Goal: Task Accomplishment & Management: Manage account settings

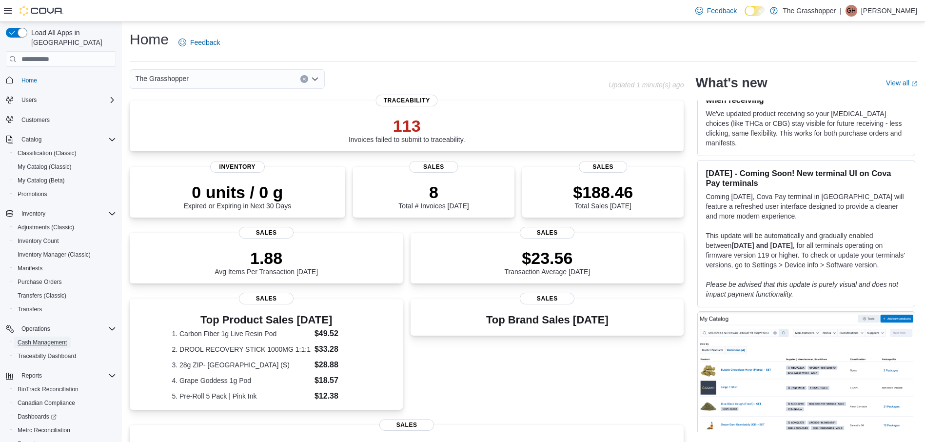
drag, startPoint x: 45, startPoint y: 331, endPoint x: 409, endPoint y: 241, distance: 374.8
click at [45, 338] on span "Cash Management" at bounding box center [42, 342] width 49 height 8
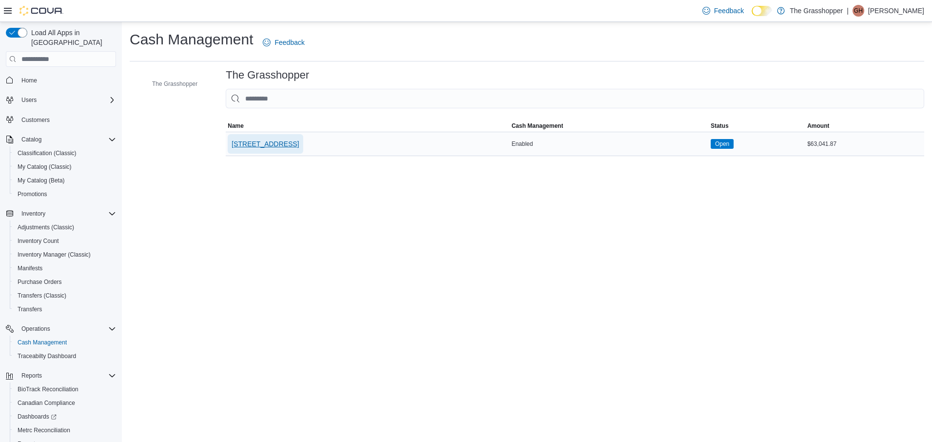
click at [280, 145] on span "[STREET_ADDRESS]" at bounding box center [265, 144] width 67 height 10
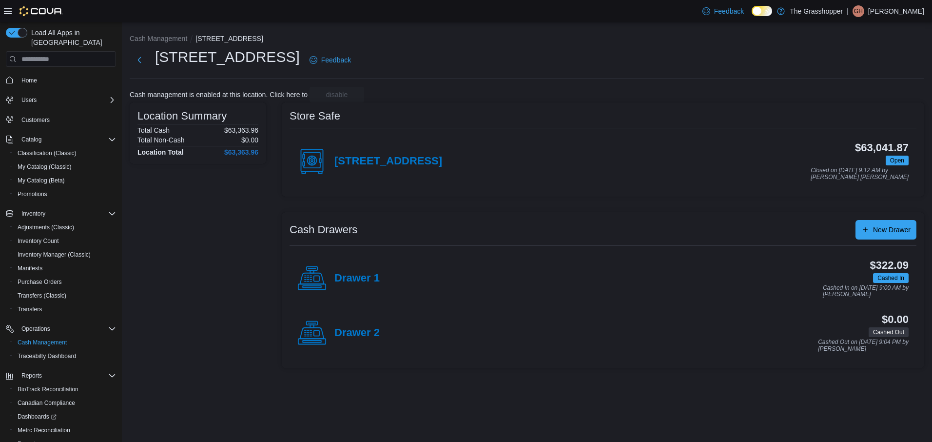
click at [770, 9] on icon at bounding box center [767, 10] width 5 height 5
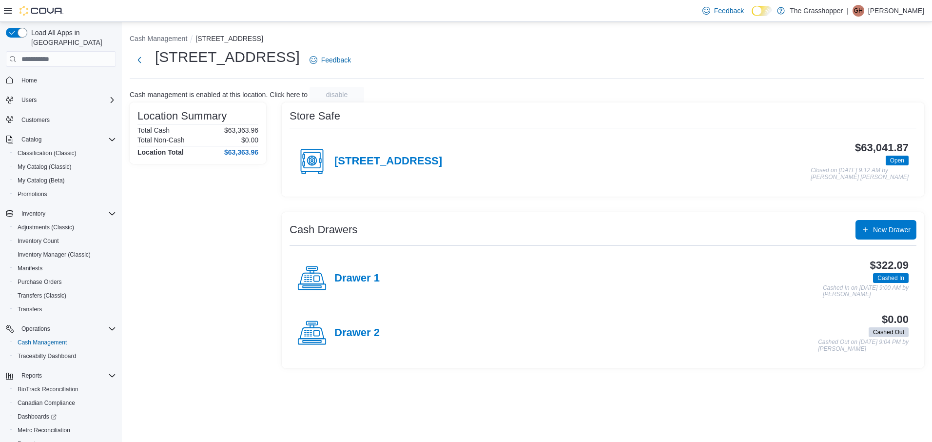
click at [770, 13] on icon at bounding box center [767, 10] width 5 height 5
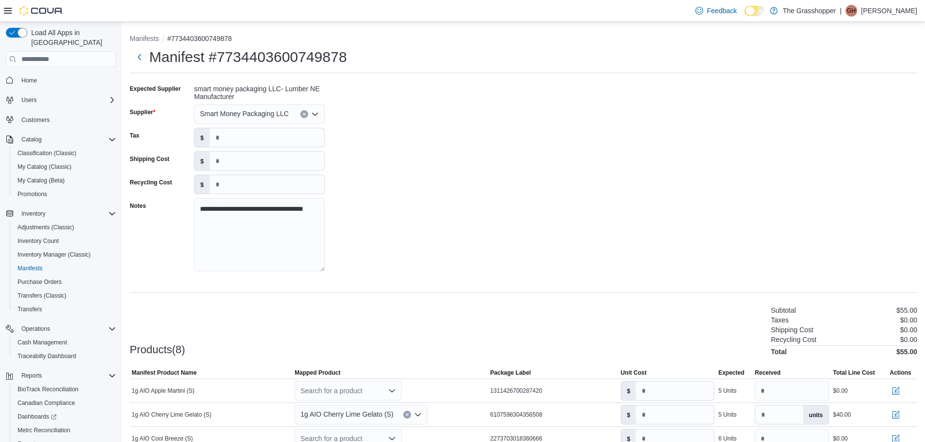
scroll to position [167, 0]
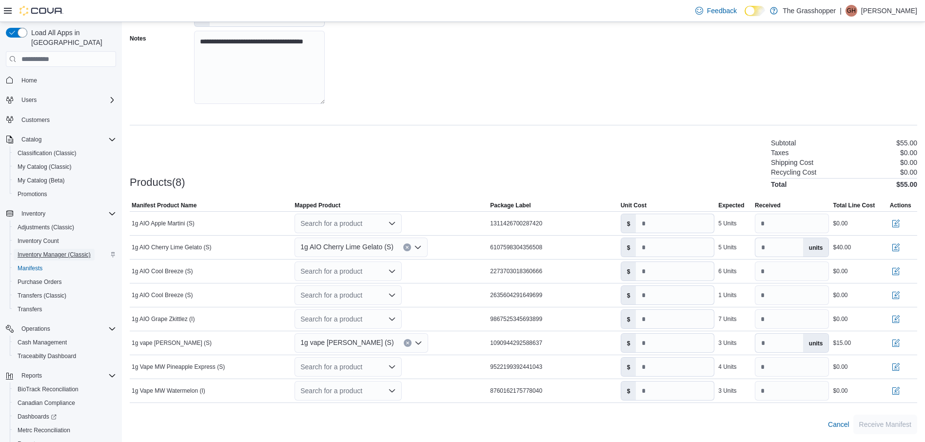
click at [55, 249] on span "Inventory Manager (Classic)" at bounding box center [54, 255] width 73 height 12
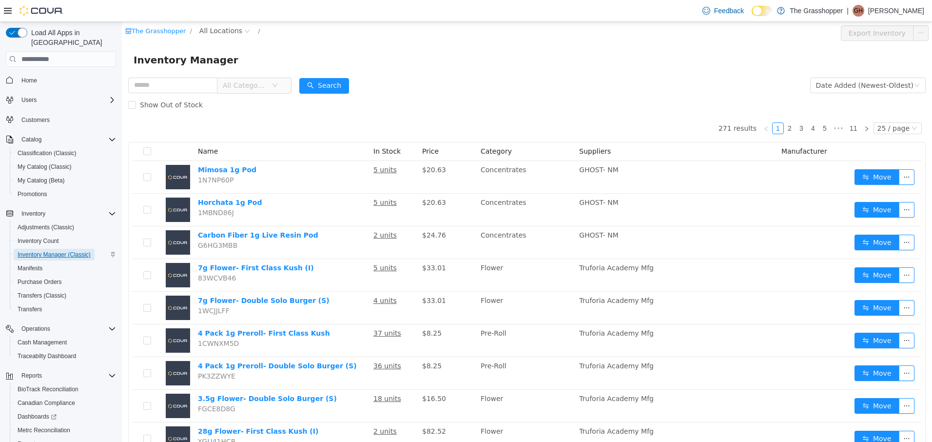
click at [58, 251] on span "Inventory Manager (Classic)" at bounding box center [54, 255] width 73 height 8
click at [26, 264] on span "Manifests" at bounding box center [30, 268] width 25 height 8
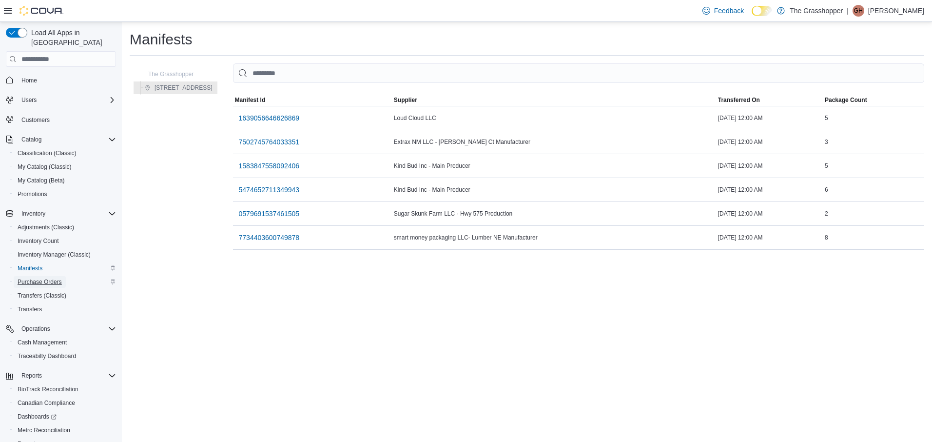
click at [50, 278] on span "Purchase Orders" at bounding box center [40, 282] width 44 height 8
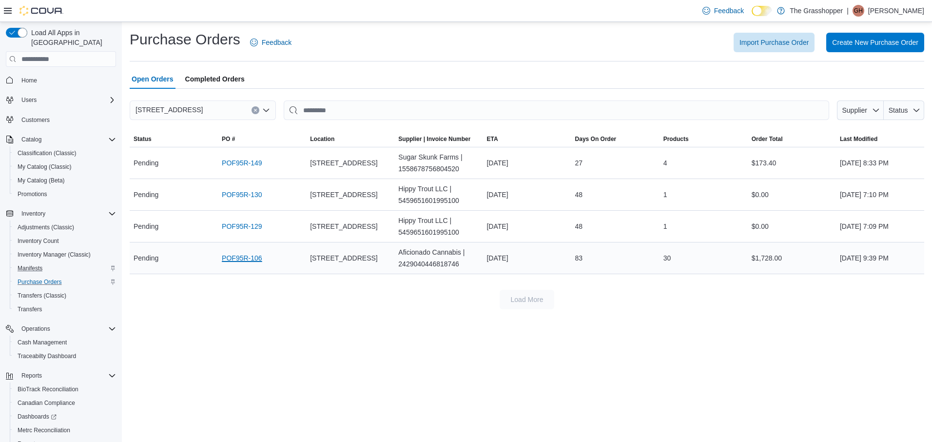
click at [242, 255] on link "POF95R-106" at bounding box center [242, 258] width 40 height 12
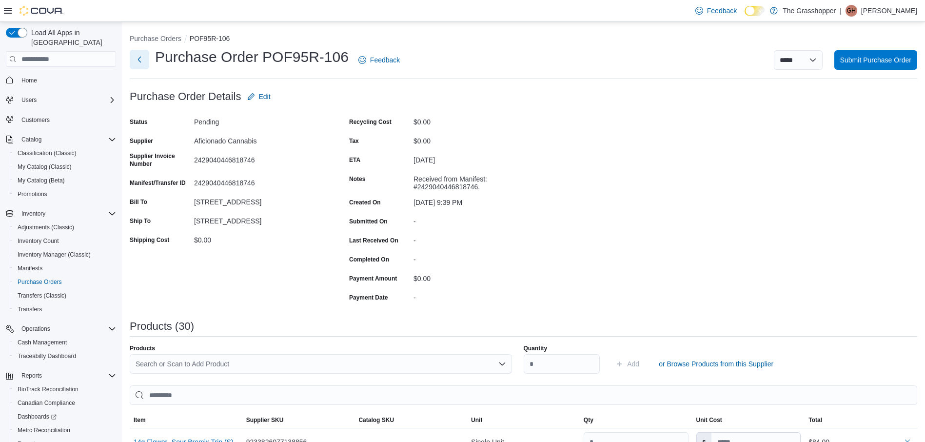
click at [138, 60] on button "Next" at bounding box center [139, 59] width 19 height 19
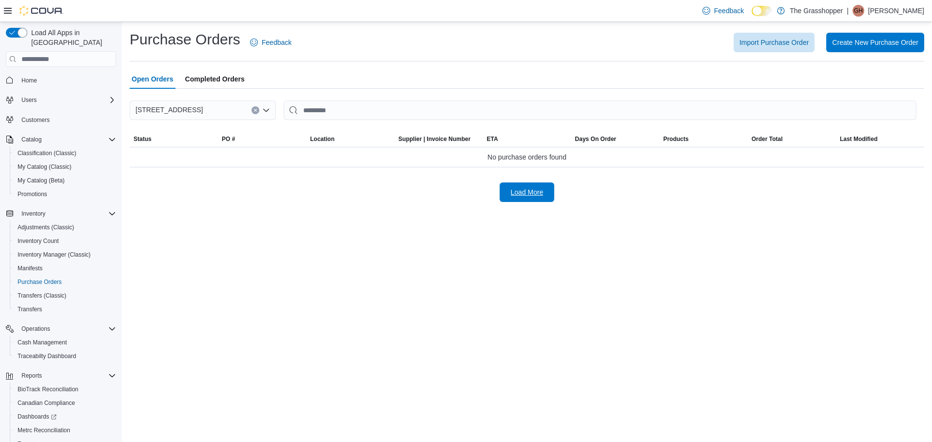
click at [527, 193] on span "Load More" at bounding box center [527, 192] width 33 height 10
click at [772, 41] on span "Import Purchase Order" at bounding box center [773, 42] width 69 height 10
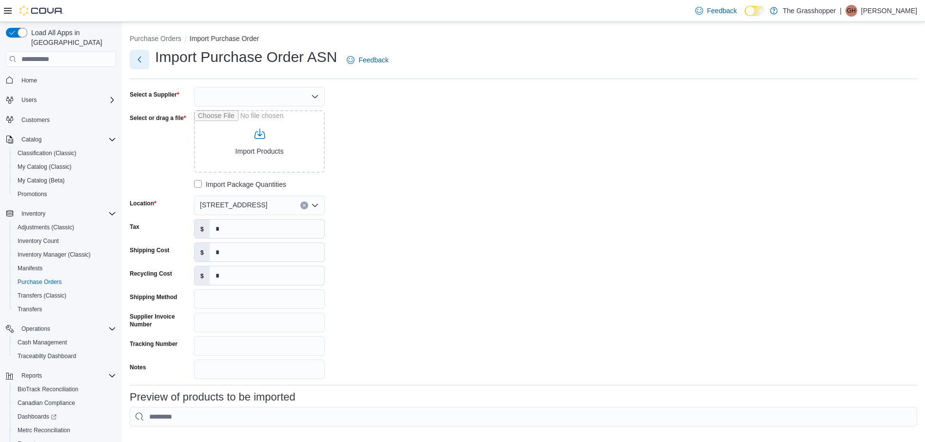
click at [139, 54] on button "Next" at bounding box center [139, 59] width 19 height 19
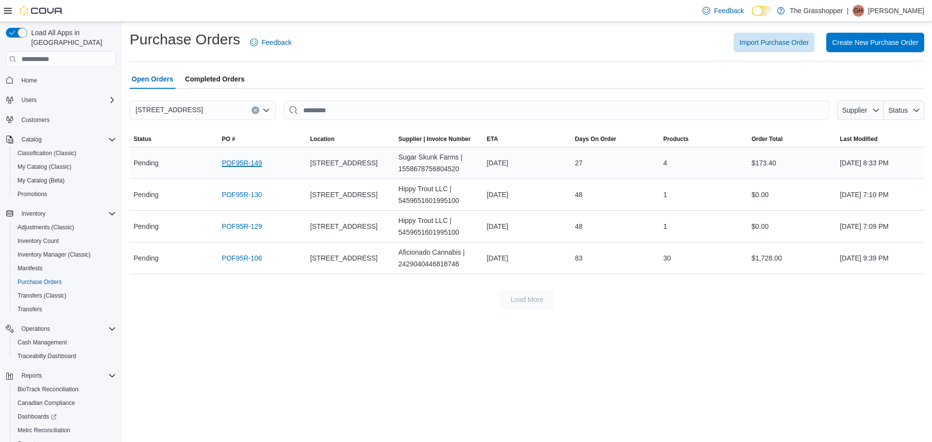
click at [248, 162] on link "POF95R-149" at bounding box center [242, 163] width 40 height 12
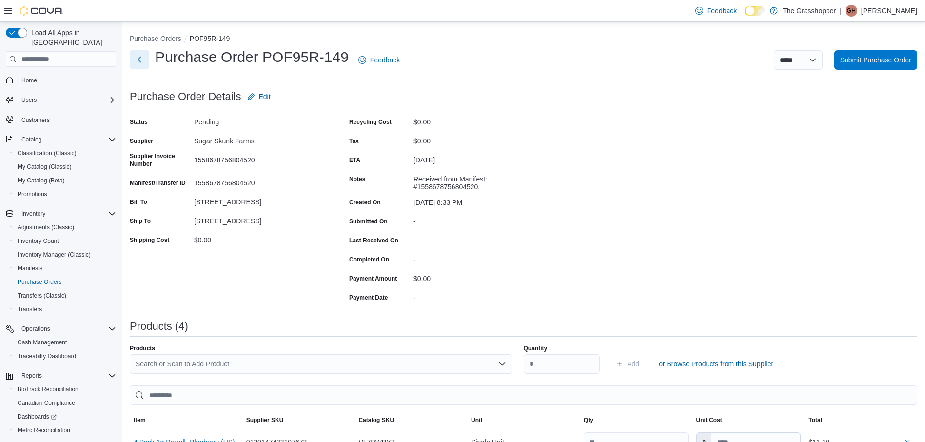
click at [136, 59] on button "Next" at bounding box center [139, 59] width 19 height 19
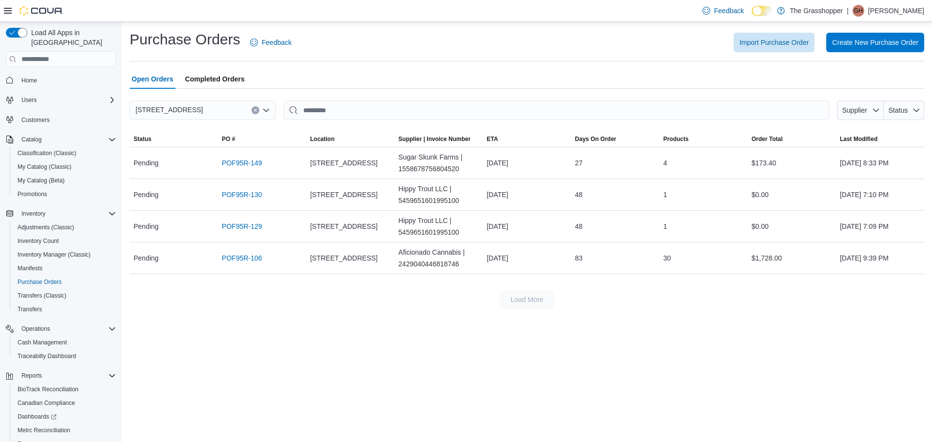
click at [228, 77] on span "Completed Orders" at bounding box center [214, 78] width 59 height 19
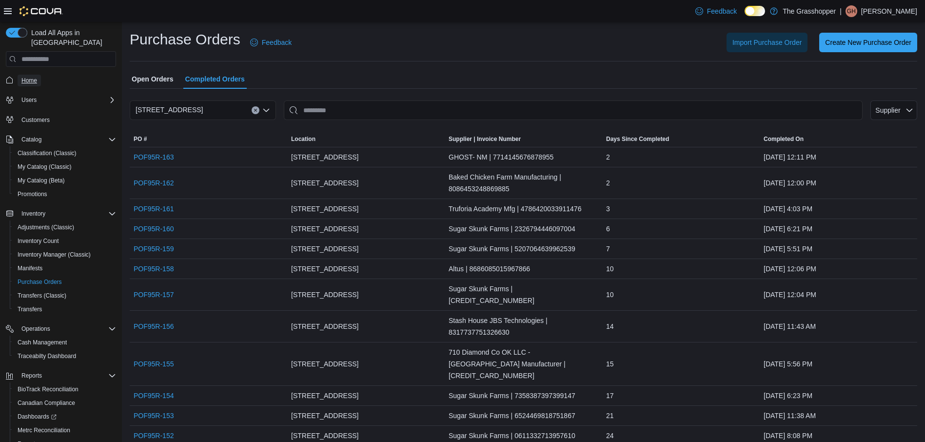
click at [24, 77] on span "Home" at bounding box center [29, 81] width 16 height 8
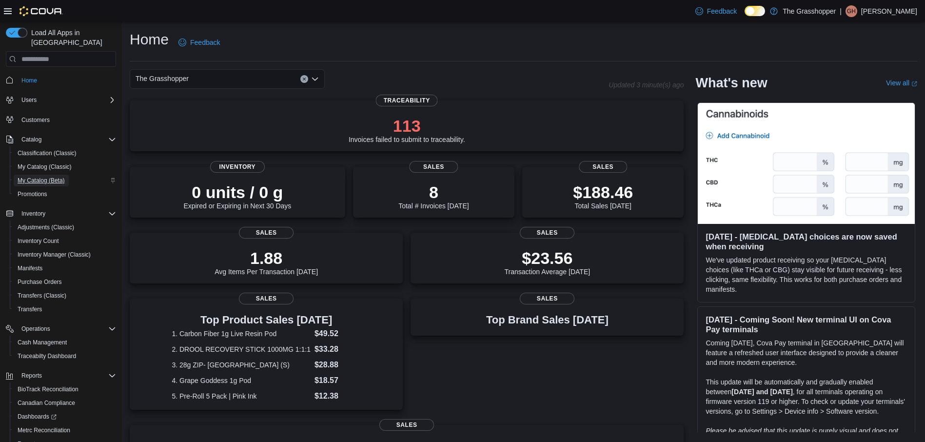
click at [27, 176] on span "My Catalog (Beta)" at bounding box center [41, 180] width 47 height 8
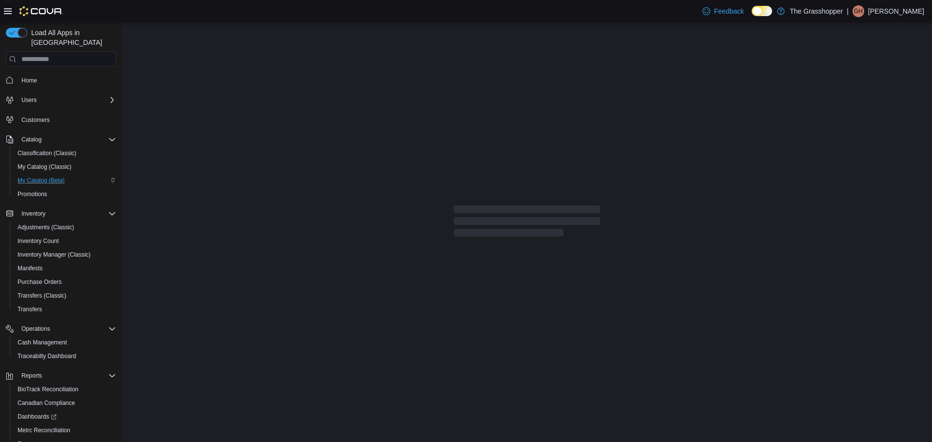
select select "**********"
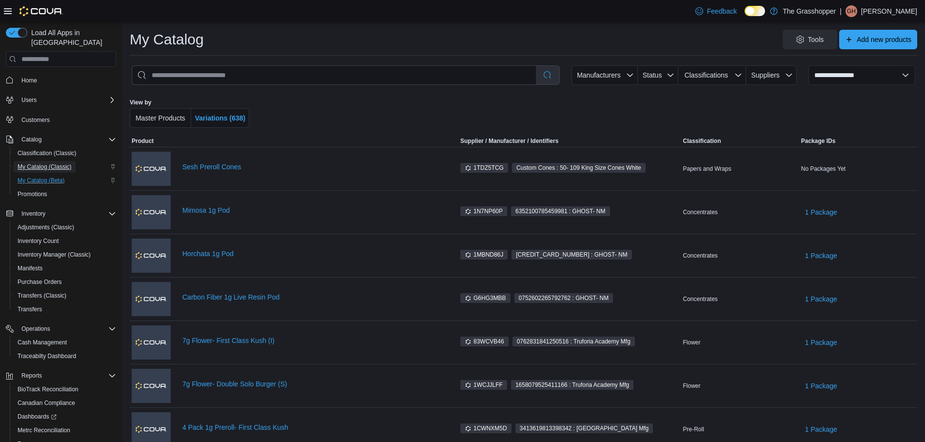
click at [29, 163] on span "My Catalog (Classic)" at bounding box center [45, 167] width 54 height 8
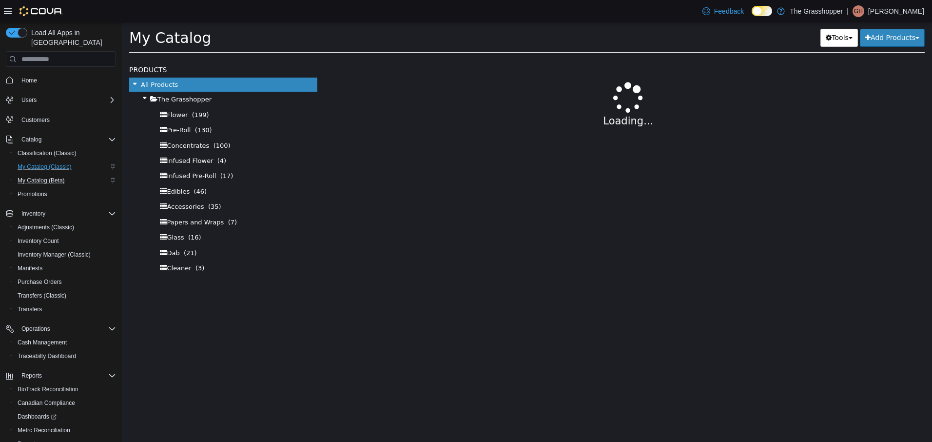
select select "**********"
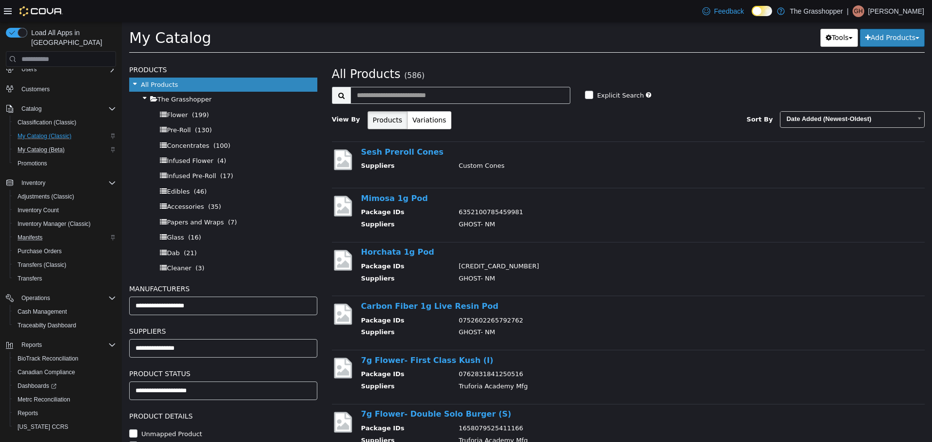
scroll to position [47, 0]
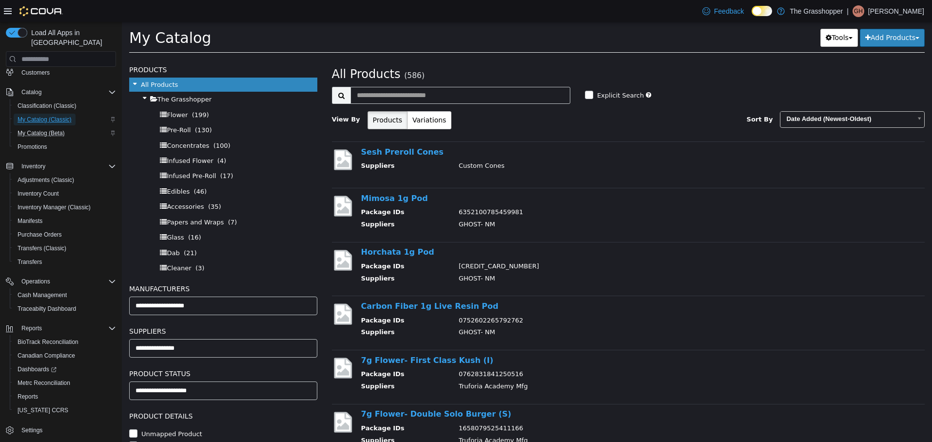
click at [38, 116] on span "My Catalog (Classic)" at bounding box center [45, 120] width 54 height 8
click at [38, 102] on span "Classification (Classic)" at bounding box center [47, 106] width 59 height 8
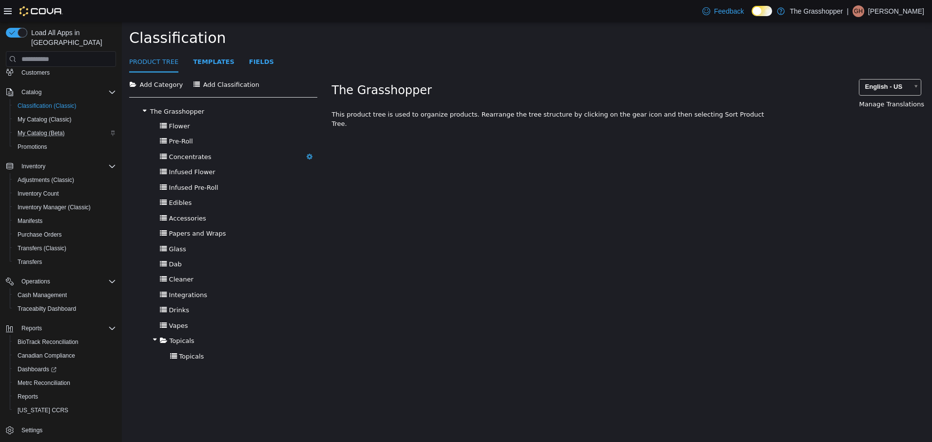
click at [173, 155] on span "Concentrates" at bounding box center [190, 156] width 42 height 7
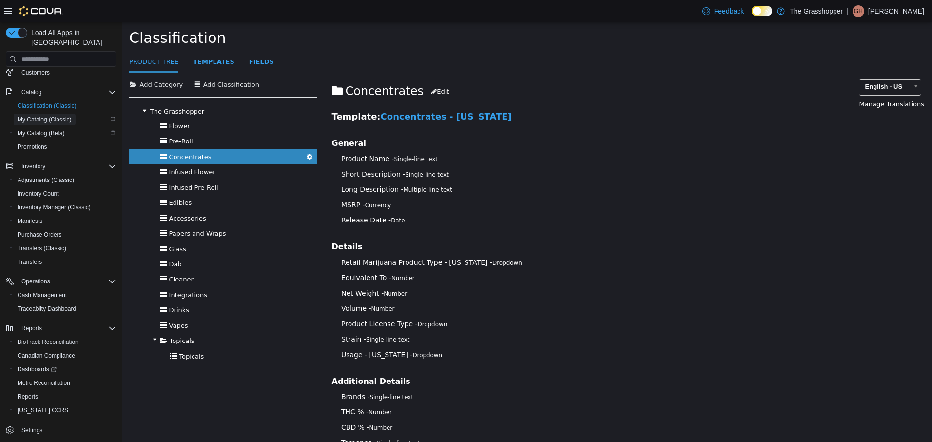
click at [45, 116] on span "My Catalog (Classic)" at bounding box center [45, 120] width 54 height 8
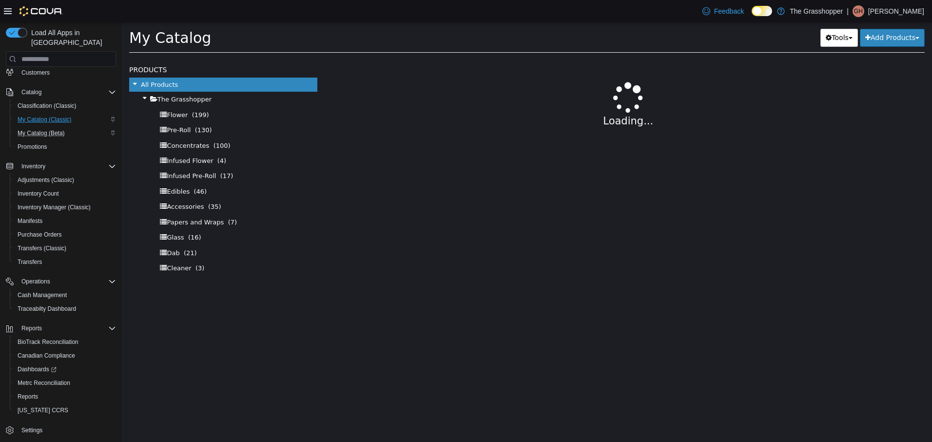
select select "**********"
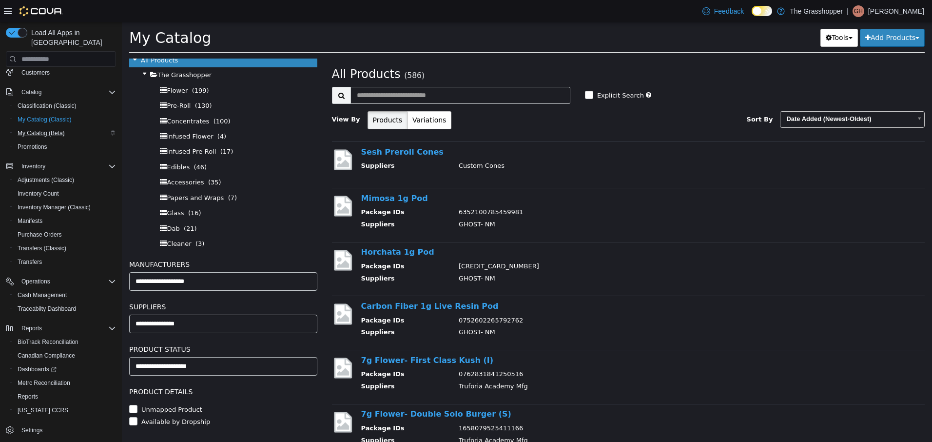
scroll to position [38, 0]
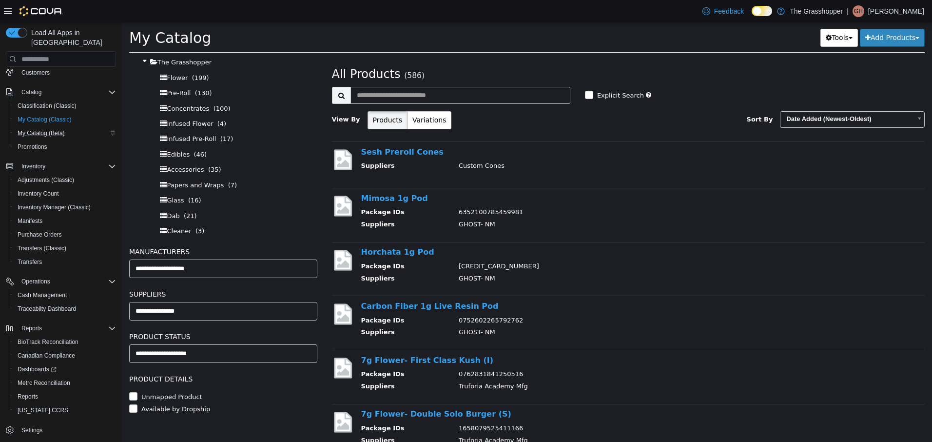
click at [256, 302] on ul "**********" at bounding box center [223, 311] width 188 height 19
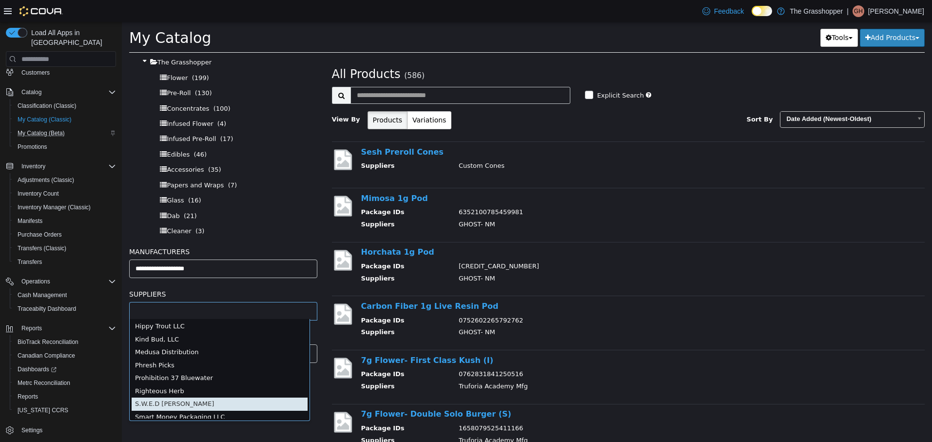
scroll to position [292, 0]
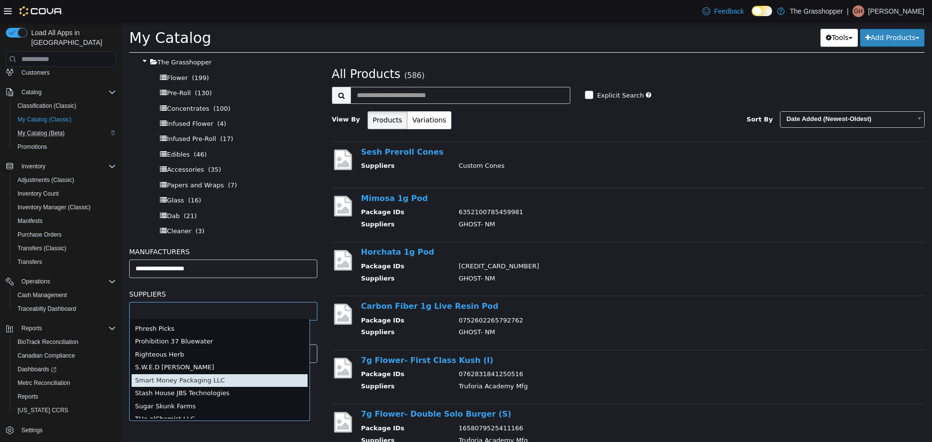
type input "******"
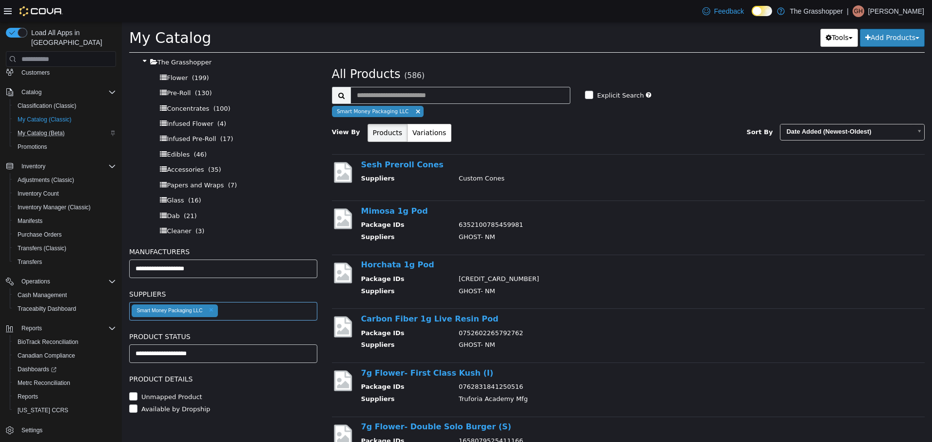
select select "**********"
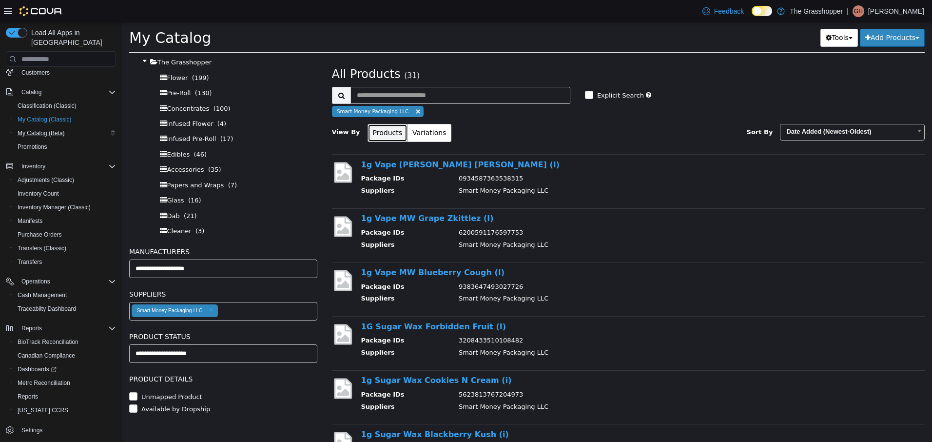
click at [388, 131] on button "Products" at bounding box center [388, 133] width 40 height 18
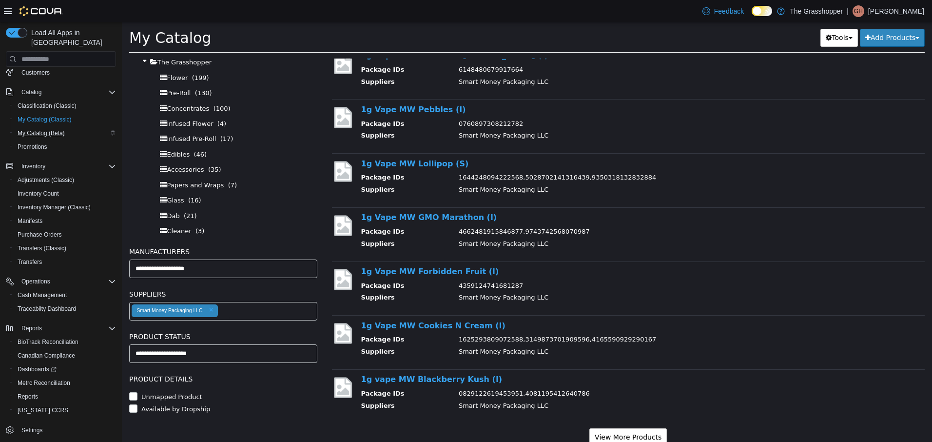
scroll to position [837, 0]
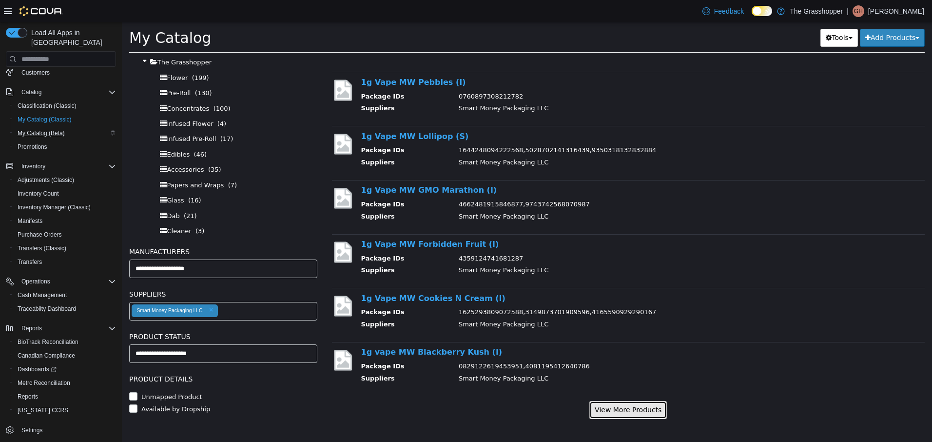
click at [638, 407] on button "View More Products" at bounding box center [628, 410] width 78 height 18
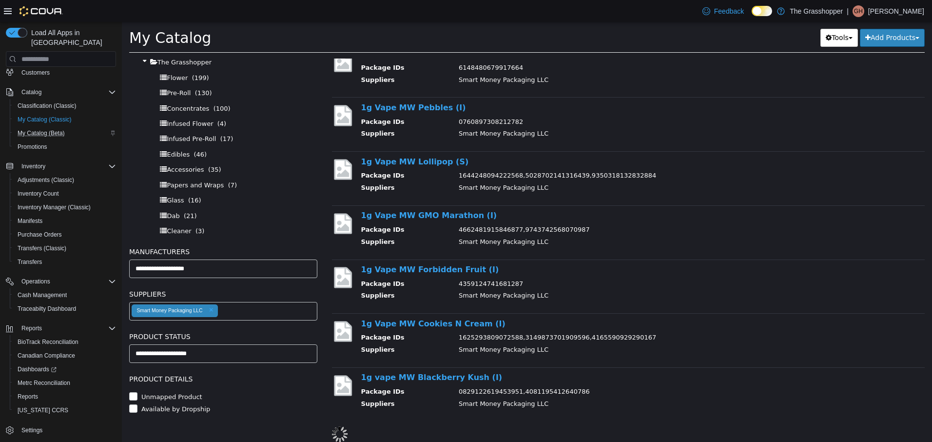
select select "**********"
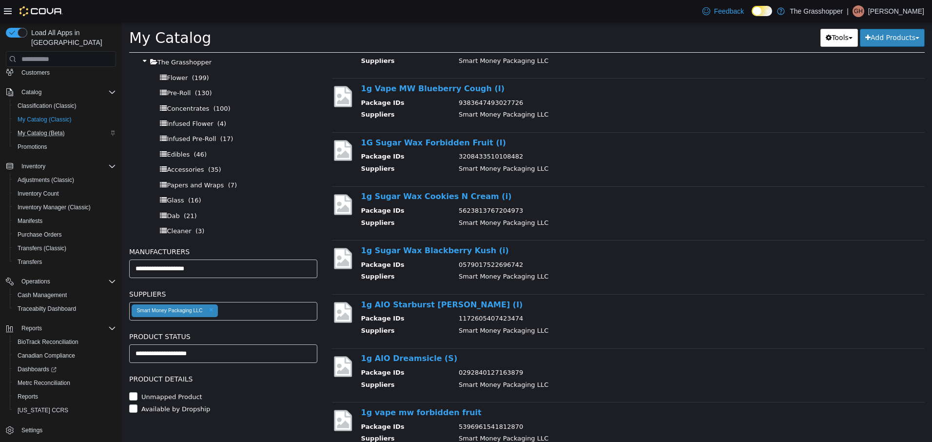
scroll to position [0, 0]
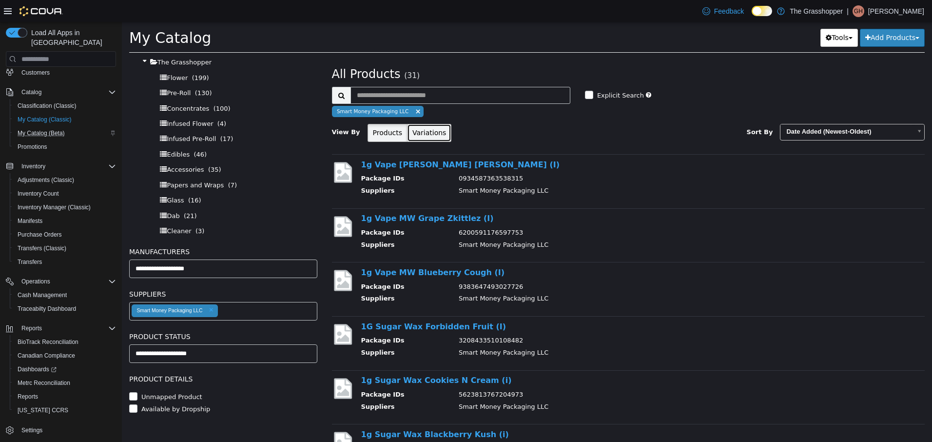
click at [427, 133] on button "Variations" at bounding box center [429, 133] width 44 height 18
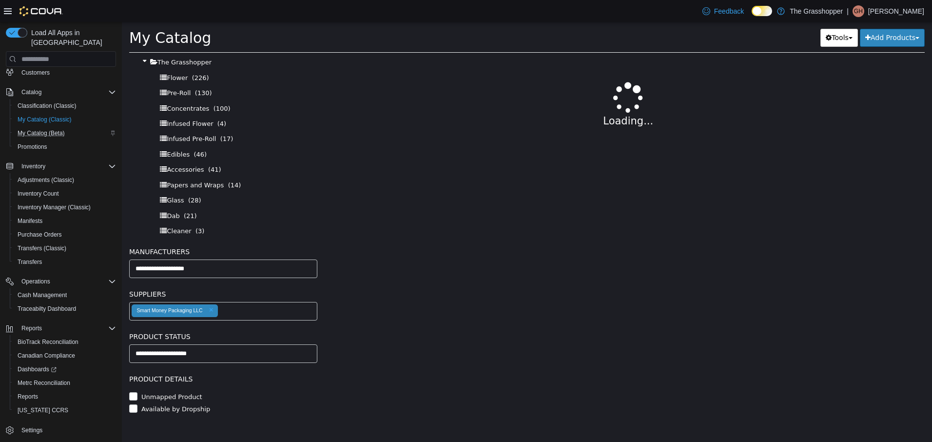
select select "**********"
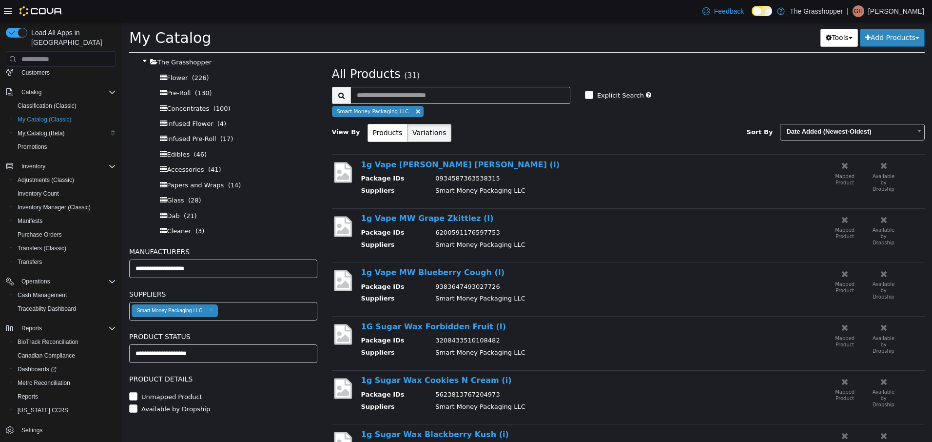
click at [876, 186] on small "Available by Dropship" at bounding box center [884, 183] width 22 height 18
click at [874, 182] on div "Available by Dropship" at bounding box center [884, 182] width 24 height 19
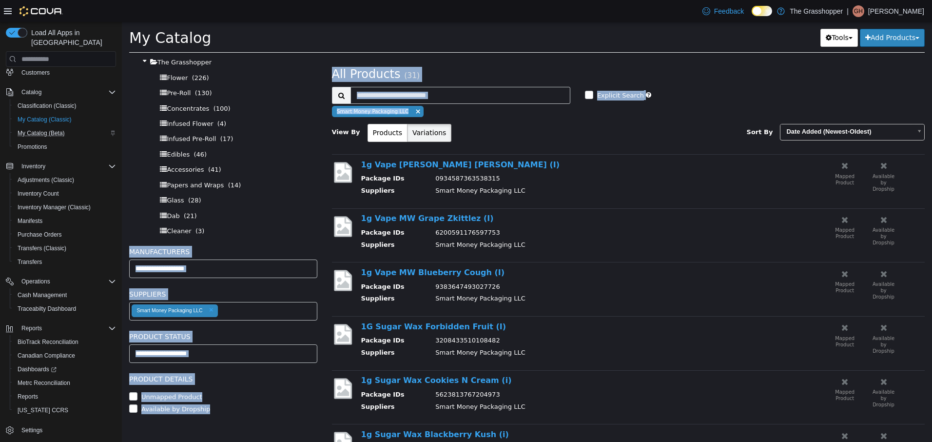
drag, startPoint x: 932, startPoint y: 100, endPoint x: 933, endPoint y: 78, distance: 23.0
click at [932, 59] on html "**********" at bounding box center [527, 40] width 810 height 37
drag, startPoint x: 933, startPoint y: 78, endPoint x: 848, endPoint y: 35, distance: 95.7
click at [848, 35] on button "Tools" at bounding box center [839, 38] width 38 height 18
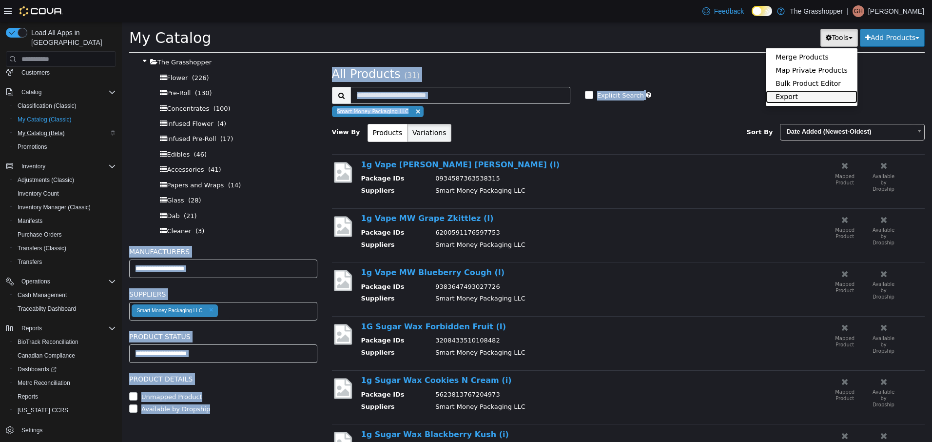
click at [792, 96] on link "Export" at bounding box center [812, 96] width 92 height 13
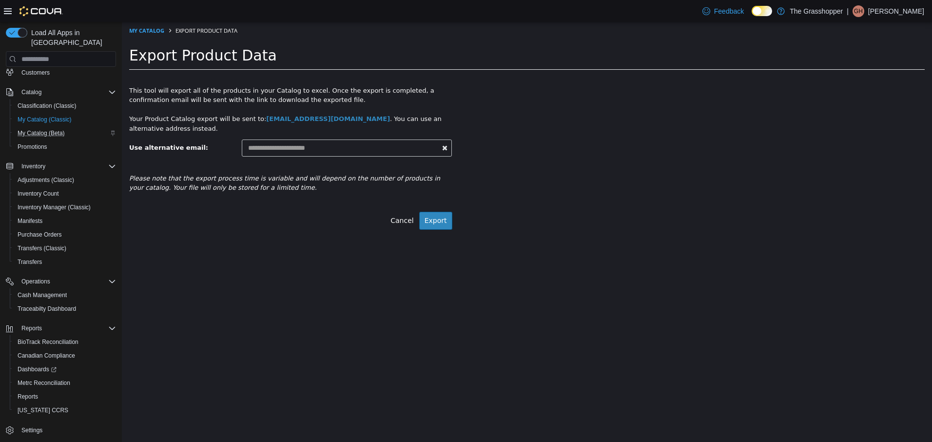
click at [413, 38] on ol "My Catalog Export Product Data" at bounding box center [527, 31] width 810 height 18
click at [401, 220] on link "Cancel" at bounding box center [402, 221] width 34 height 18
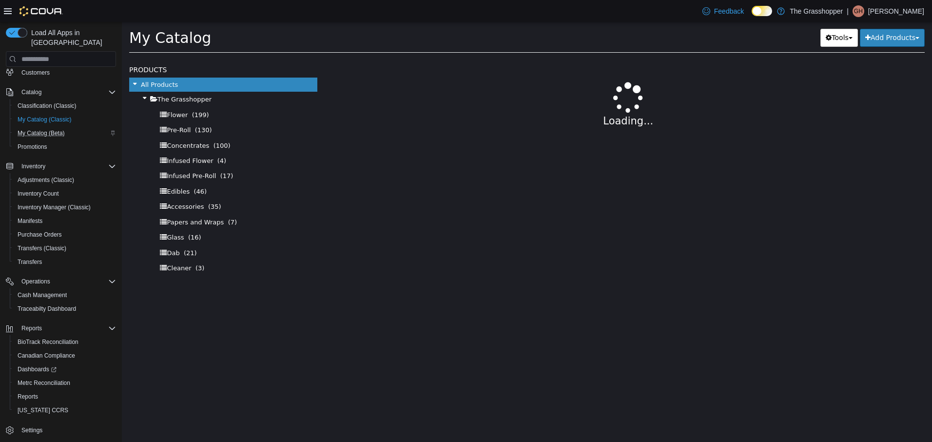
select select "**********"
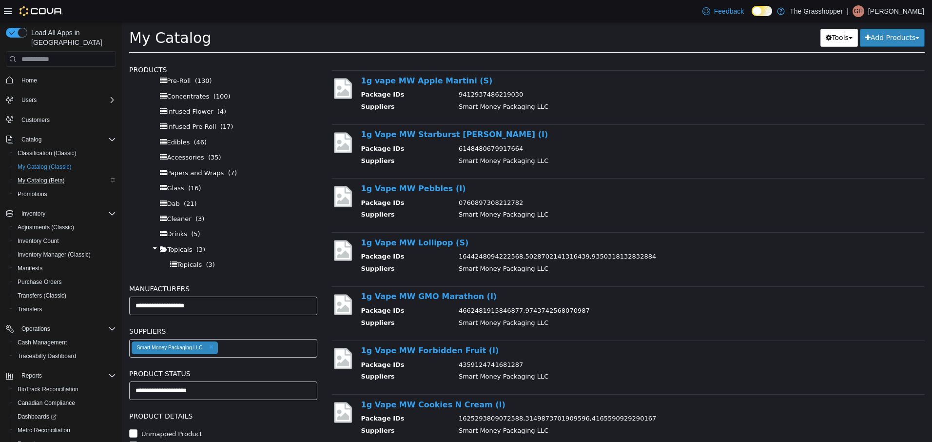
scroll to position [837, 0]
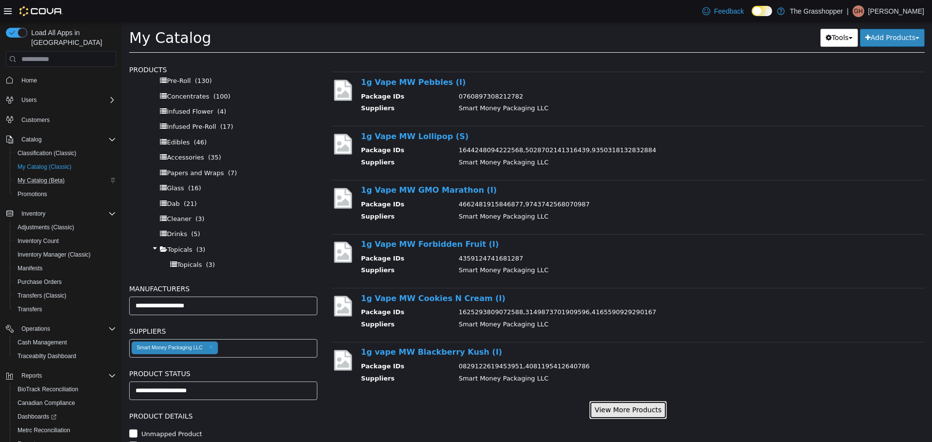
drag, startPoint x: 606, startPoint y: 411, endPoint x: 638, endPoint y: 404, distance: 31.9
click at [608, 411] on button "View More Products" at bounding box center [628, 410] width 78 height 18
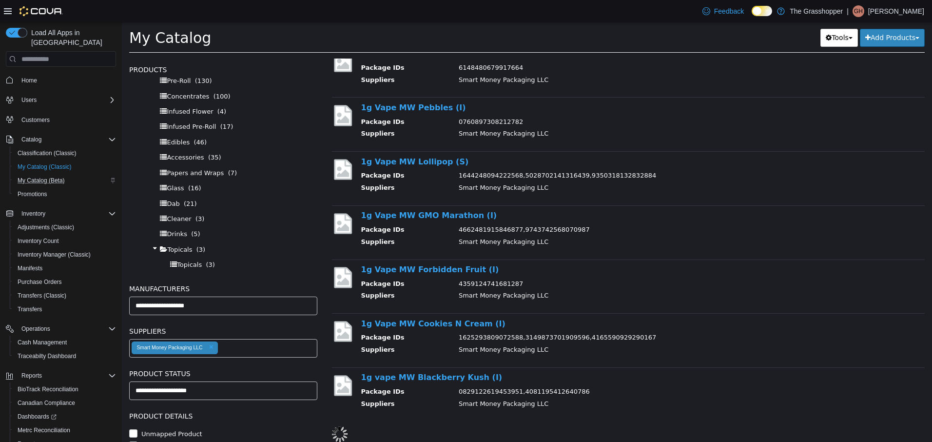
select select "**********"
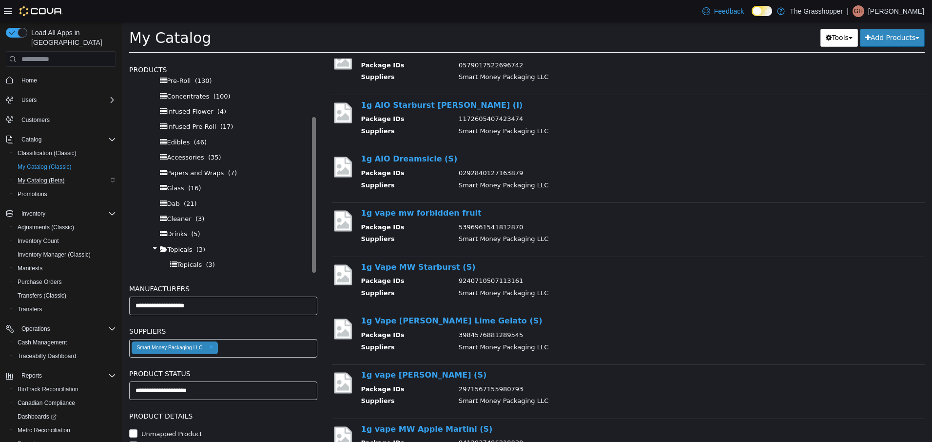
scroll to position [379, 0]
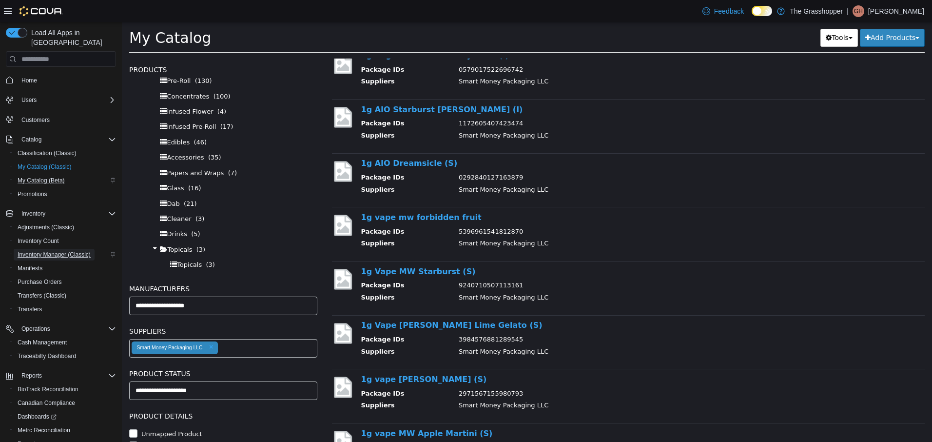
click at [51, 251] on span "Inventory Manager (Classic)" at bounding box center [54, 255] width 73 height 8
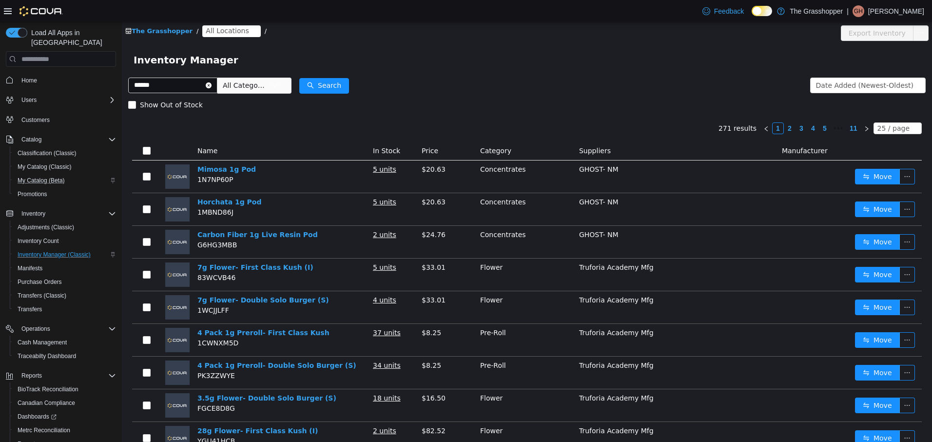
type input "******"
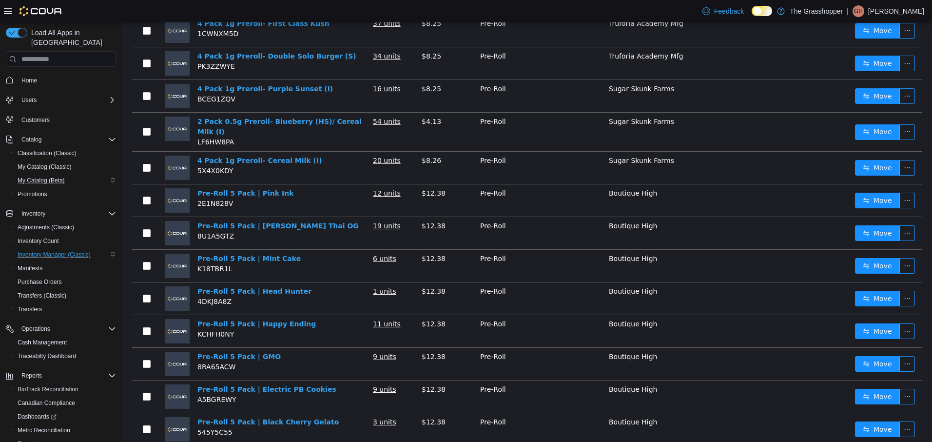
scroll to position [146, 0]
click at [862, 159] on button "Move" at bounding box center [877, 167] width 45 height 16
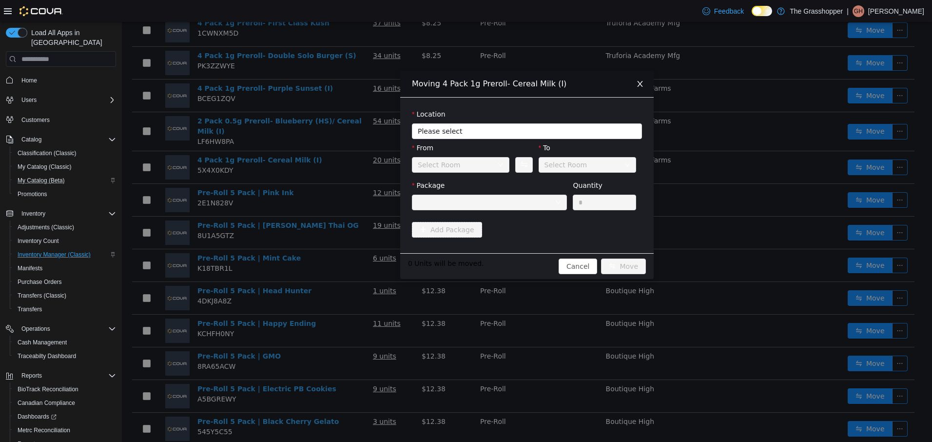
click at [486, 167] on div "Select Room" at bounding box center [457, 164] width 79 height 15
click at [485, 129] on span "Please select" at bounding box center [522, 131] width 208 height 10
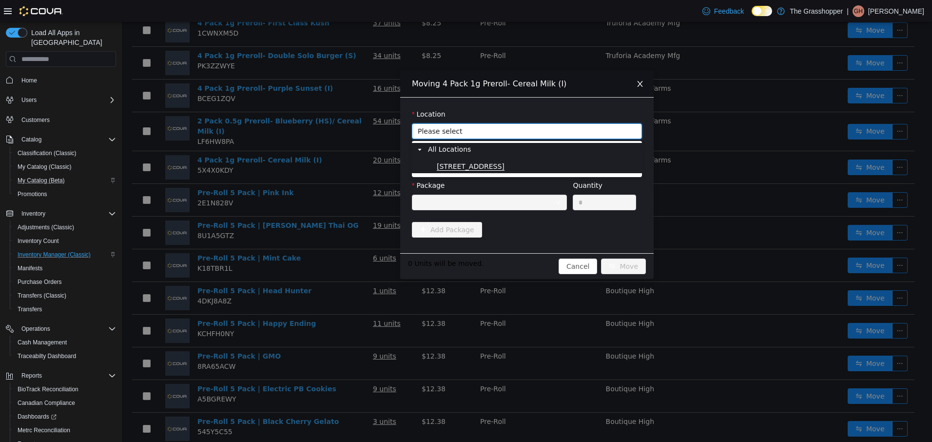
click at [473, 163] on span "[STREET_ADDRESS]" at bounding box center [471, 166] width 68 height 8
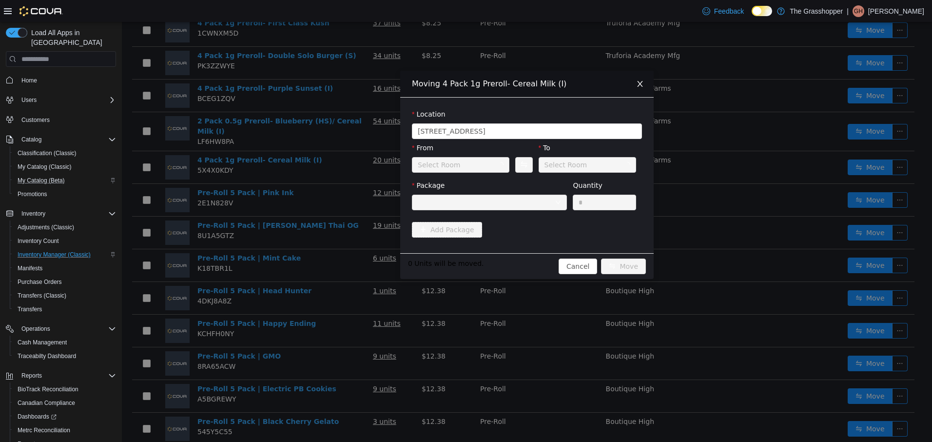
click at [470, 167] on div "Select Room" at bounding box center [457, 164] width 79 height 15
click at [469, 164] on div "Back Room" at bounding box center [457, 164] width 79 height 15
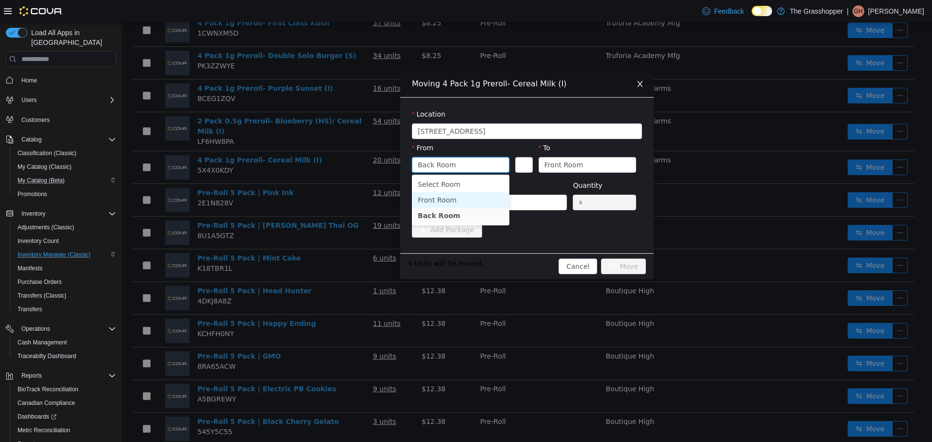
click at [442, 195] on li "Front Room" at bounding box center [460, 200] width 97 height 16
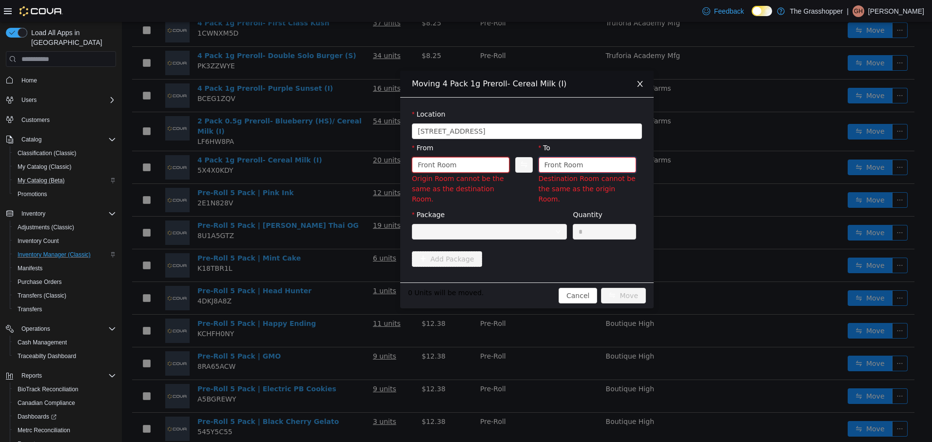
click at [562, 164] on div "Front Room" at bounding box center [563, 164] width 39 height 15
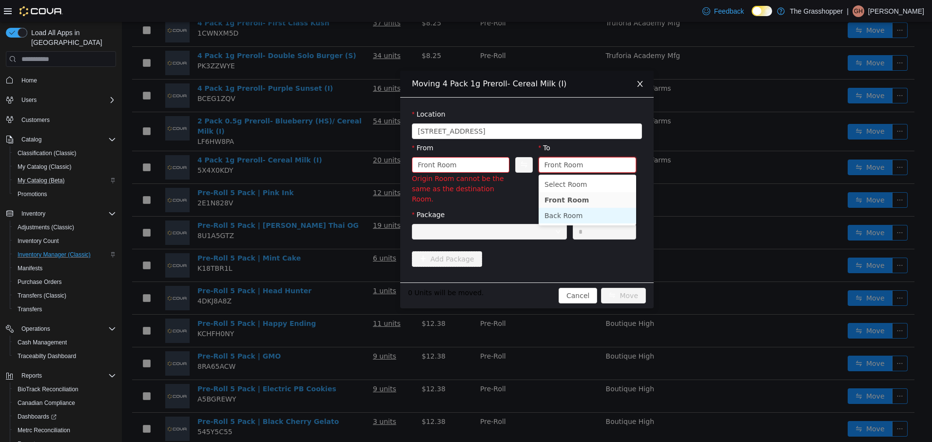
click at [557, 213] on li "Back Room" at bounding box center [587, 216] width 97 height 16
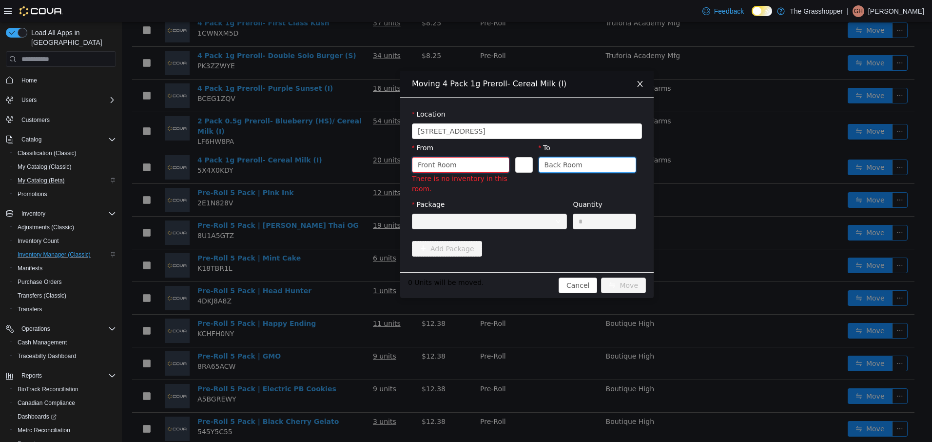
click at [478, 158] on div "Front Room" at bounding box center [457, 164] width 79 height 15
click at [443, 210] on li "Back Room" at bounding box center [460, 216] width 97 height 16
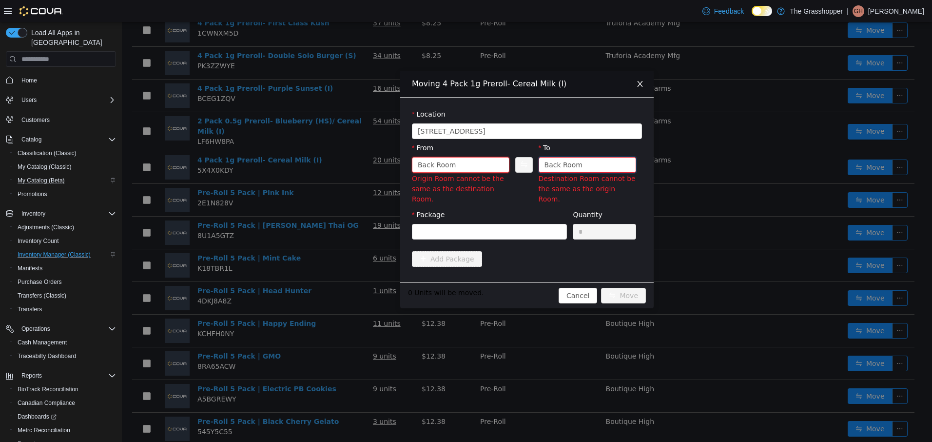
click at [567, 163] on div "Back Room" at bounding box center [563, 164] width 38 height 15
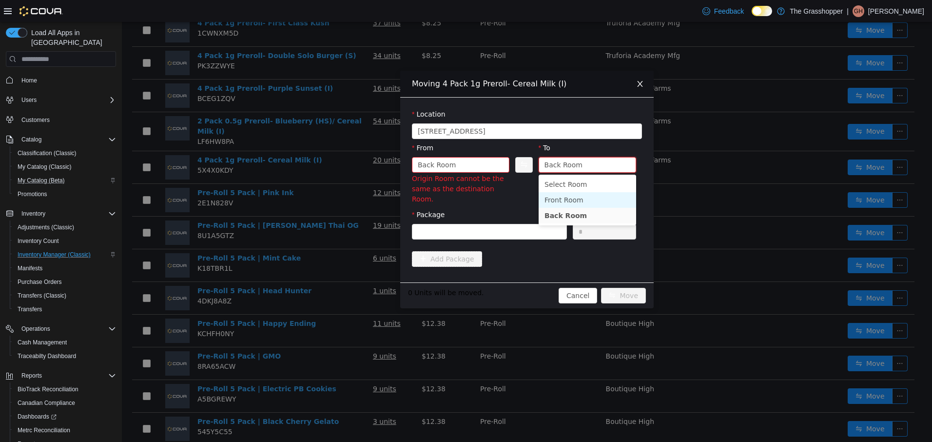
click at [565, 199] on li "Front Room" at bounding box center [587, 200] width 97 height 16
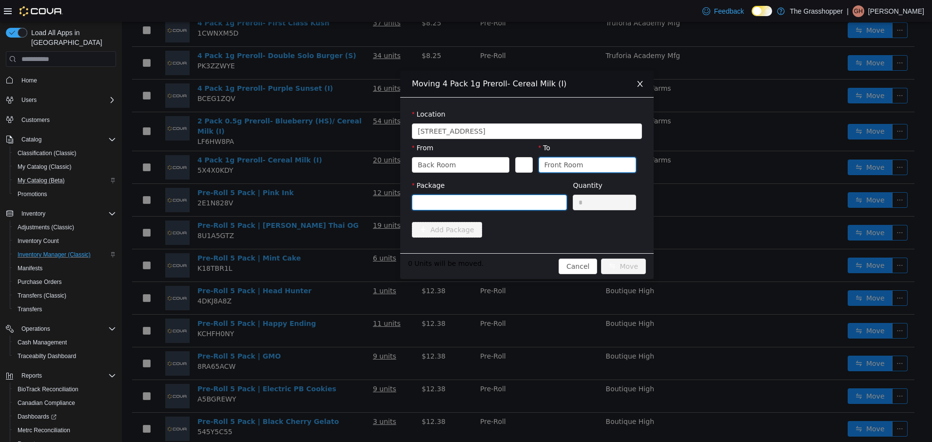
click at [497, 197] on div at bounding box center [486, 202] width 137 height 15
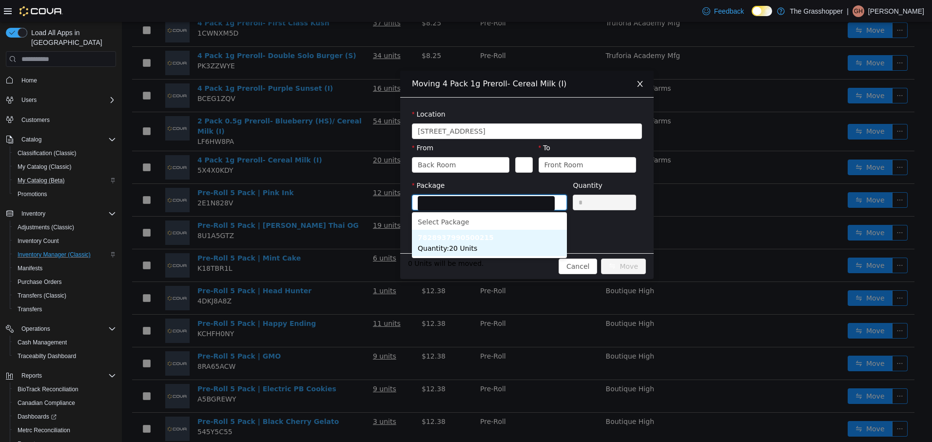
click at [489, 245] on li "7828937990500215 Quantity : 20 Units" at bounding box center [489, 243] width 155 height 26
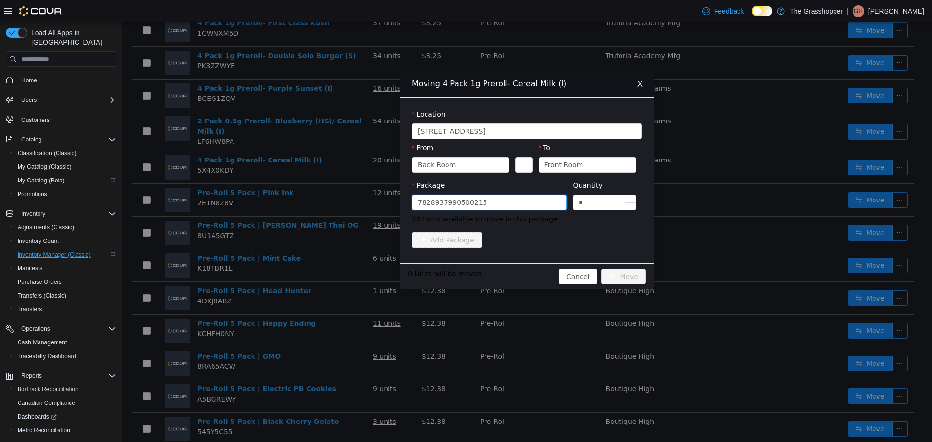
click at [608, 203] on input "*" at bounding box center [604, 202] width 62 height 15
type input "***"
click at [601, 269] on button "Move" at bounding box center [623, 277] width 45 height 16
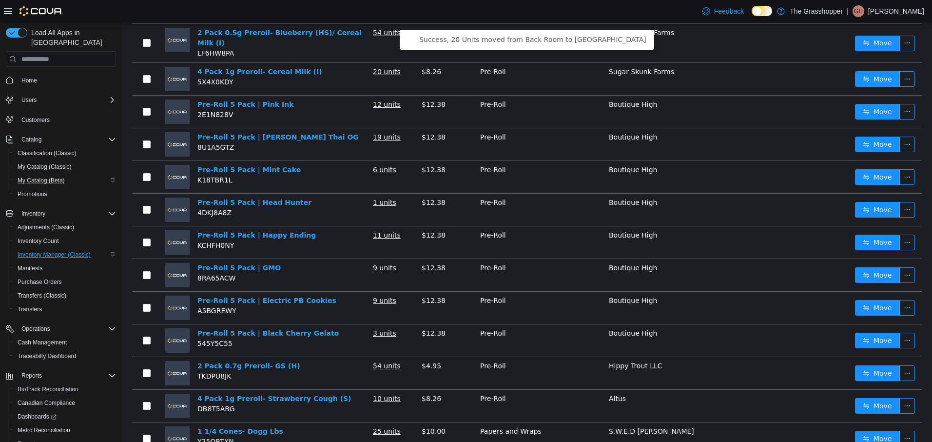
scroll to position [302, 0]
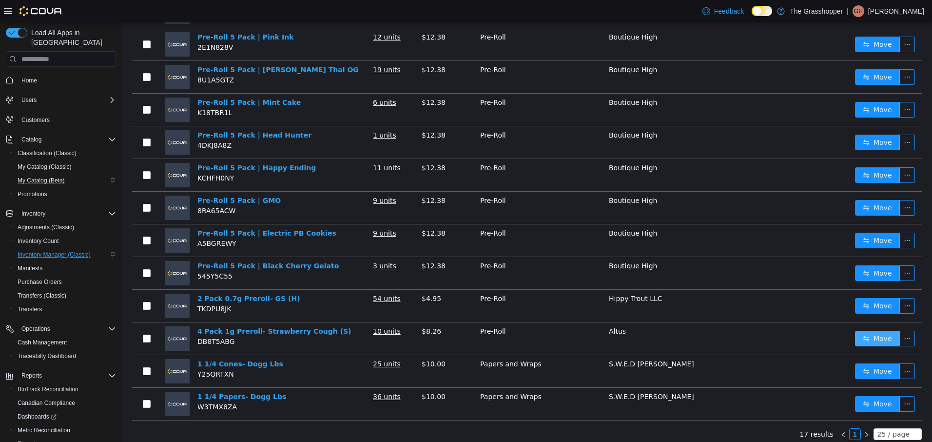
click at [859, 330] on button "Move" at bounding box center [877, 338] width 45 height 16
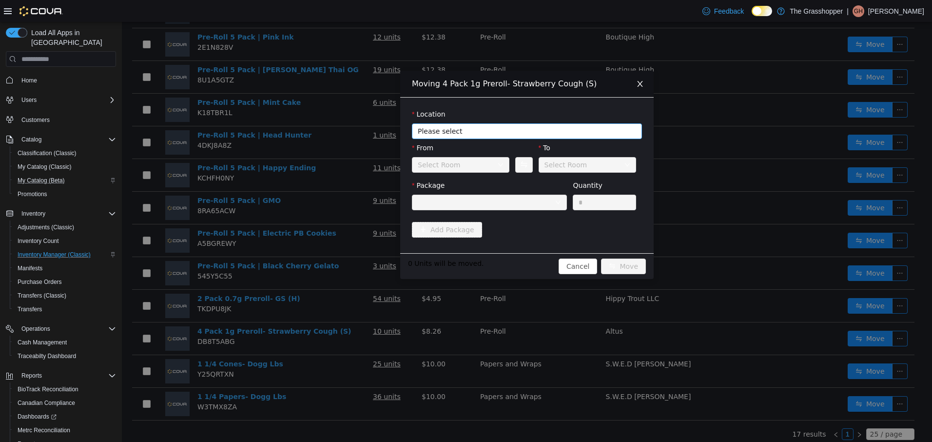
click at [464, 127] on span "Please select" at bounding box center [522, 131] width 208 height 10
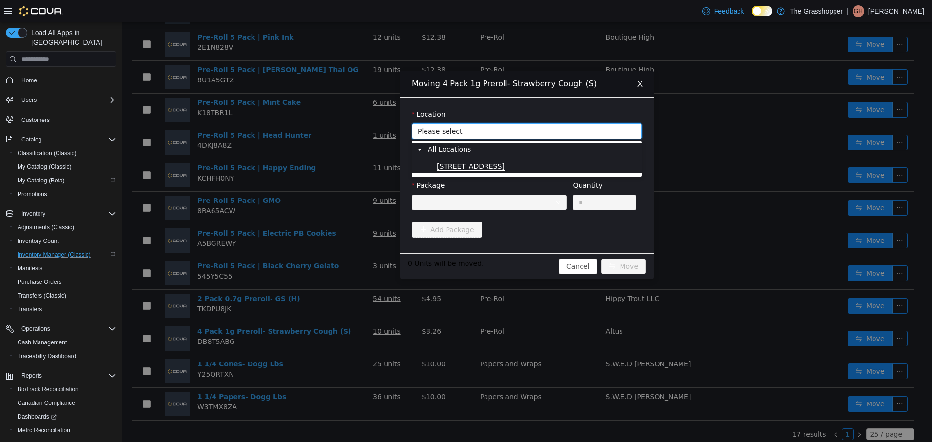
click at [457, 164] on span "[STREET_ADDRESS]" at bounding box center [471, 166] width 68 height 8
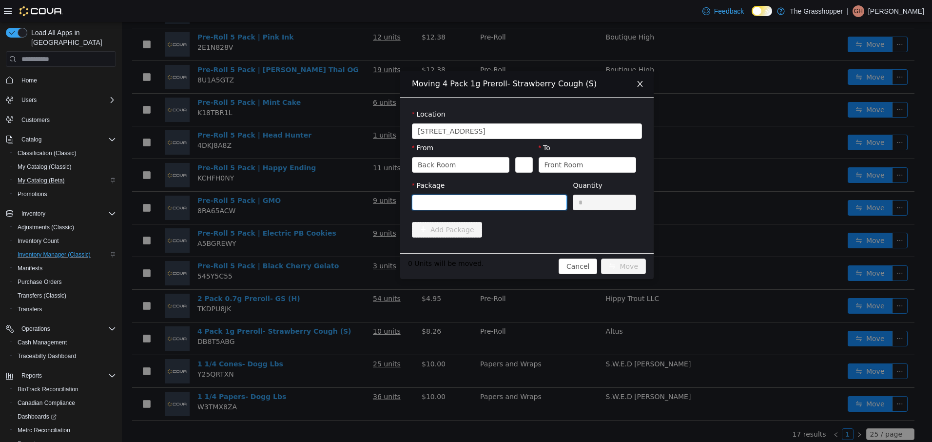
click at [496, 197] on div at bounding box center [486, 202] width 137 height 15
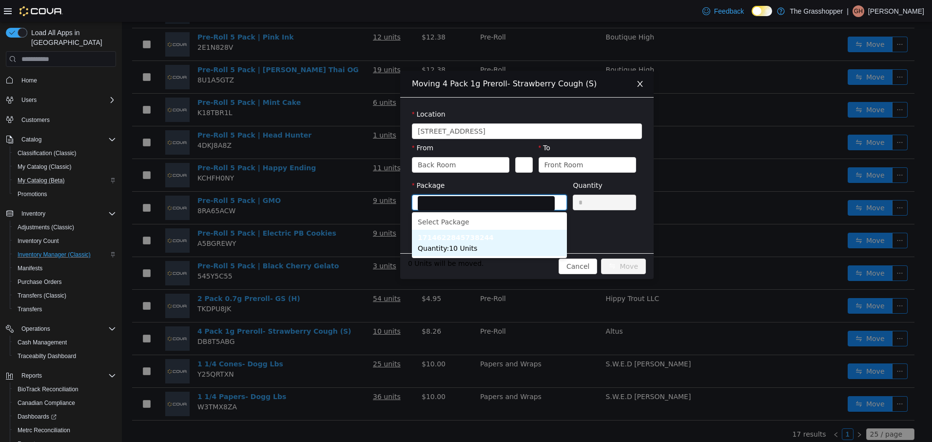
click at [488, 239] on li "1714622845738244 Quantity : 10 Units" at bounding box center [489, 243] width 155 height 26
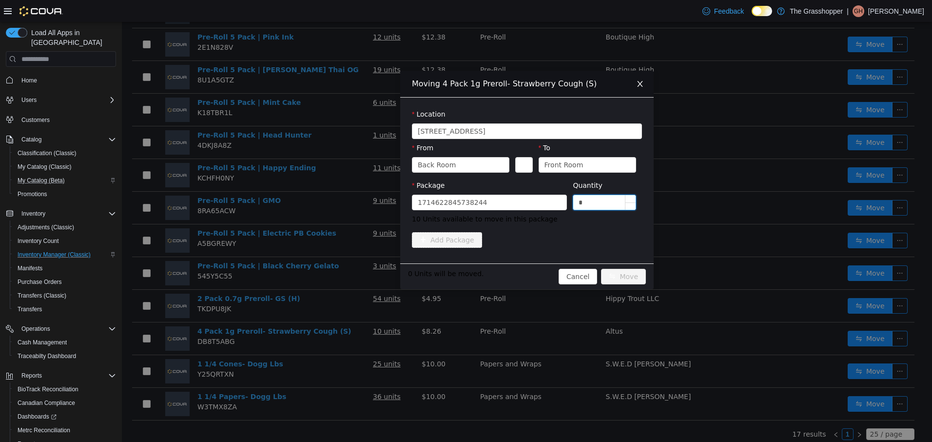
click at [591, 206] on input "*" at bounding box center [604, 202] width 62 height 15
type input "***"
click at [601, 269] on button "Move" at bounding box center [623, 277] width 45 height 16
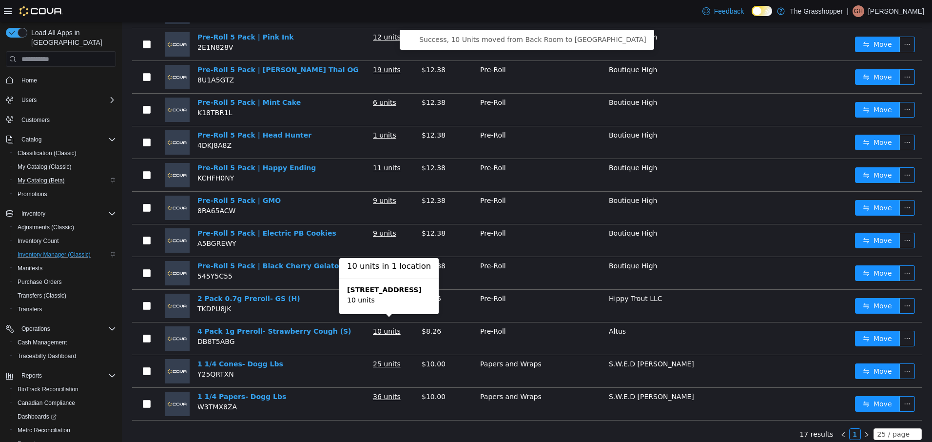
click at [384, 327] on u "10 units" at bounding box center [387, 331] width 28 height 8
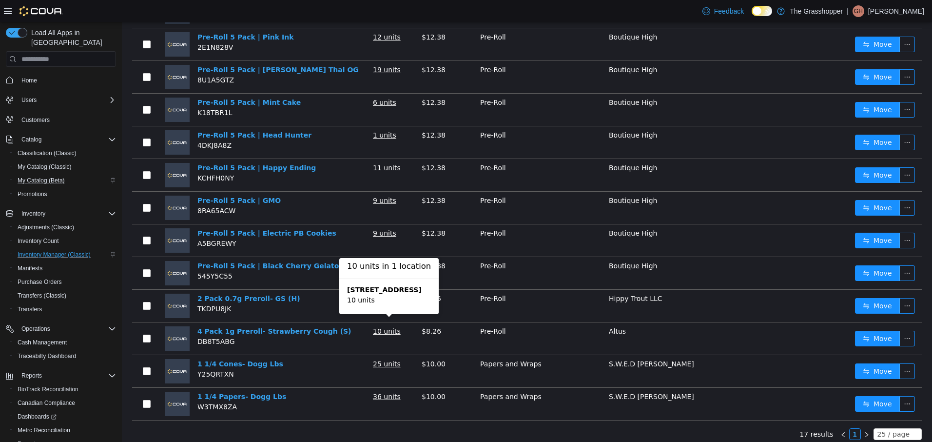
click at [378, 327] on u "10 units" at bounding box center [387, 331] width 28 height 8
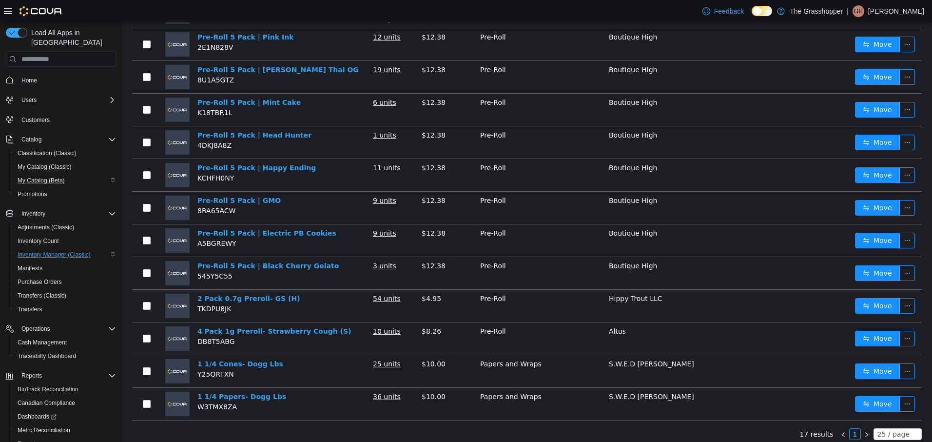
click at [382, 33] on u "12 units" at bounding box center [387, 37] width 28 height 8
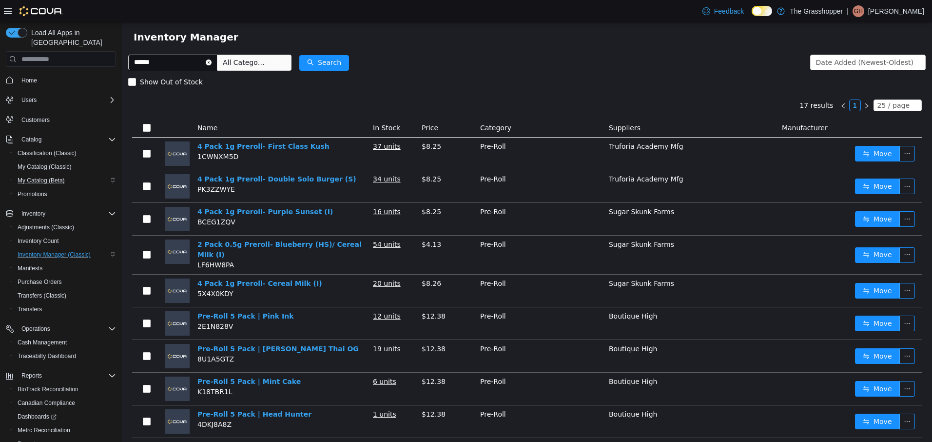
scroll to position [0, 0]
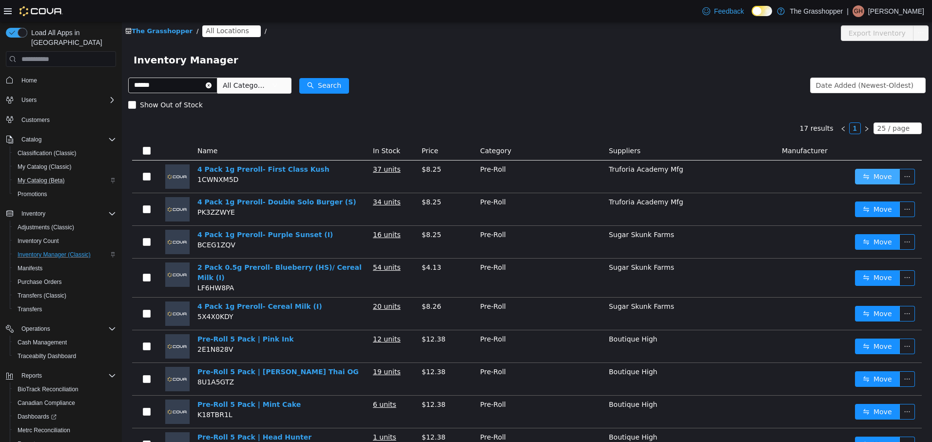
click at [877, 175] on button "Move" at bounding box center [877, 177] width 45 height 16
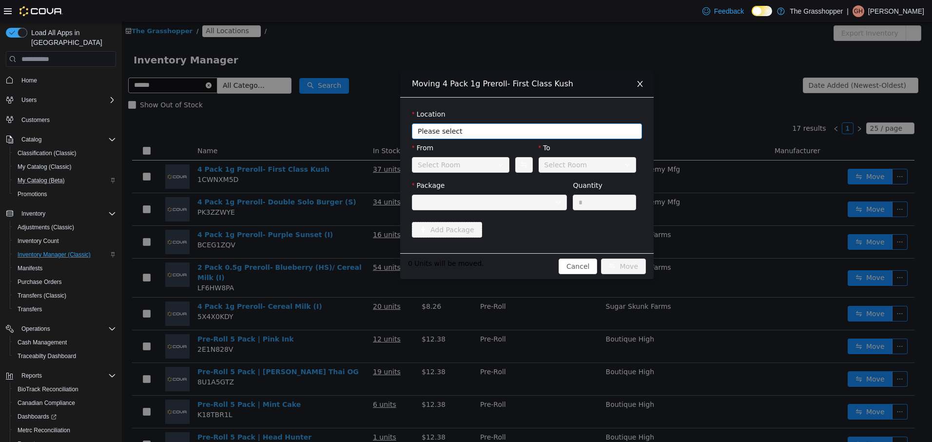
click at [437, 132] on span "Please select" at bounding box center [522, 131] width 208 height 10
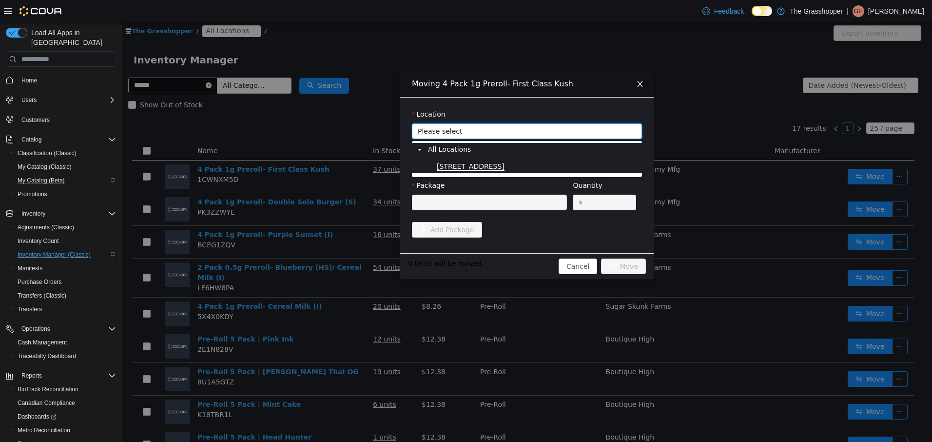
click at [454, 167] on span "[STREET_ADDRESS]" at bounding box center [471, 166] width 68 height 8
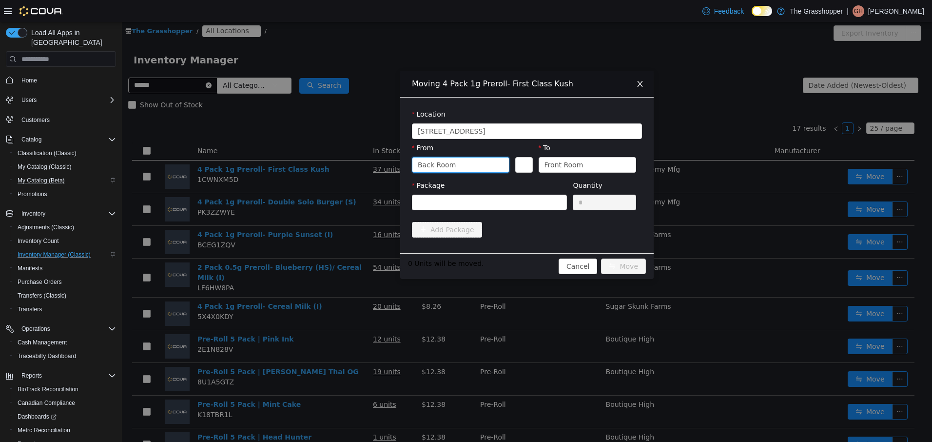
click at [454, 157] on div "Back Room" at bounding box center [457, 164] width 79 height 15
click at [534, 197] on div at bounding box center [486, 202] width 137 height 15
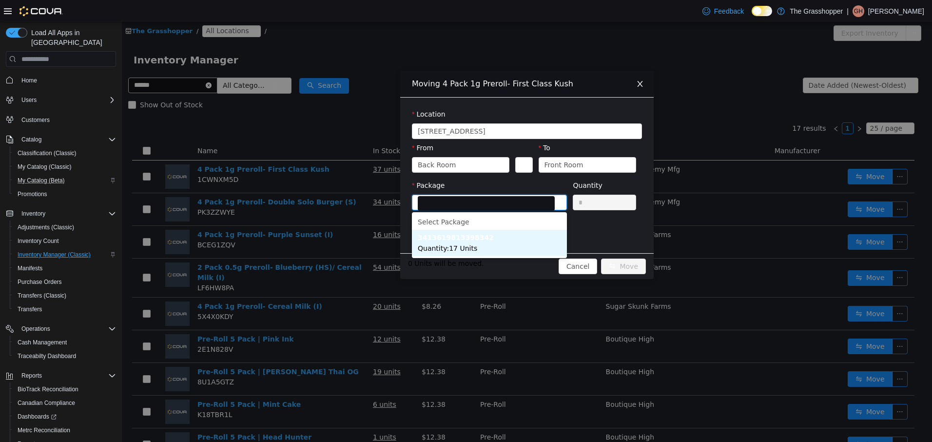
click at [501, 242] on li "3413619813398342 Quantity : 17 Units" at bounding box center [489, 243] width 155 height 26
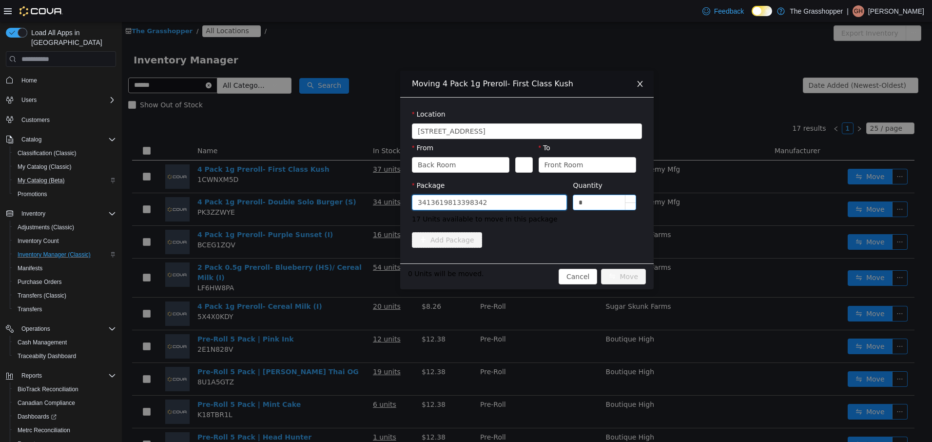
click at [605, 202] on input "*" at bounding box center [604, 202] width 62 height 15
type input "***"
click at [601, 269] on button "Move" at bounding box center [623, 277] width 45 height 16
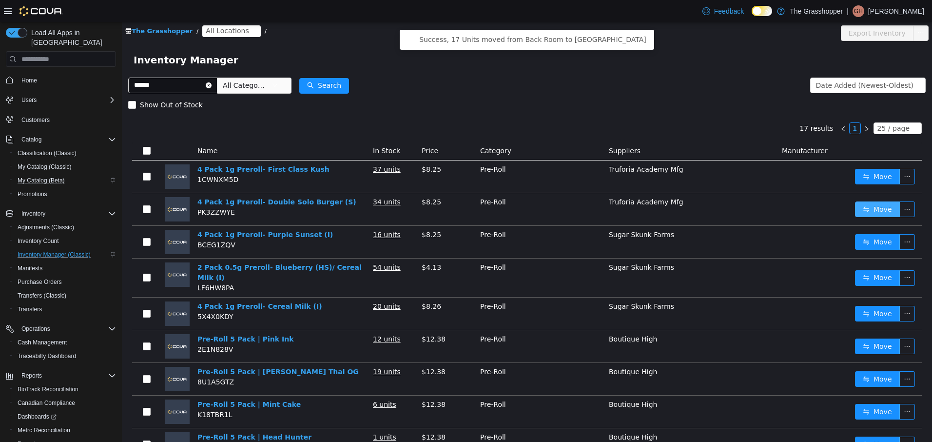
click at [870, 208] on button "Move" at bounding box center [877, 209] width 45 height 16
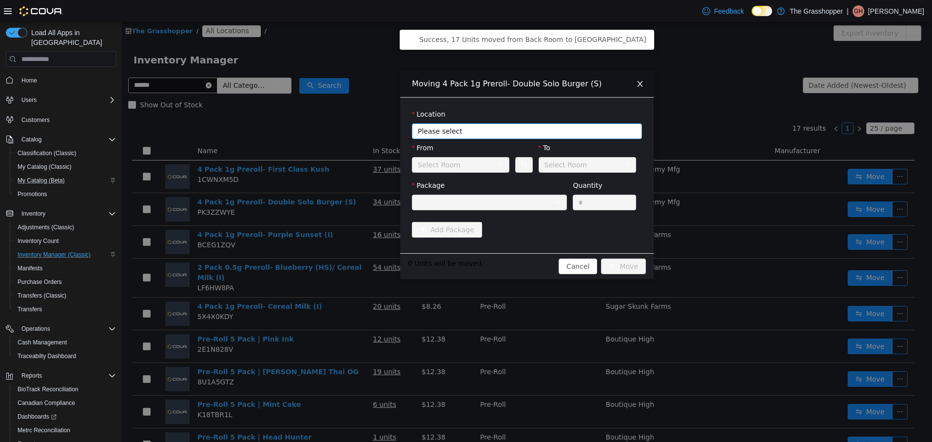
click at [475, 129] on span "Please select" at bounding box center [522, 131] width 208 height 10
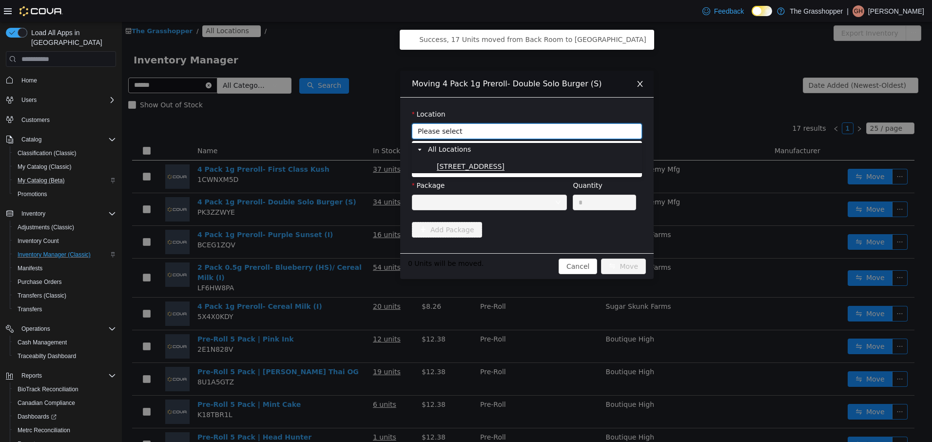
click at [465, 166] on span "[STREET_ADDRESS]" at bounding box center [471, 166] width 68 height 8
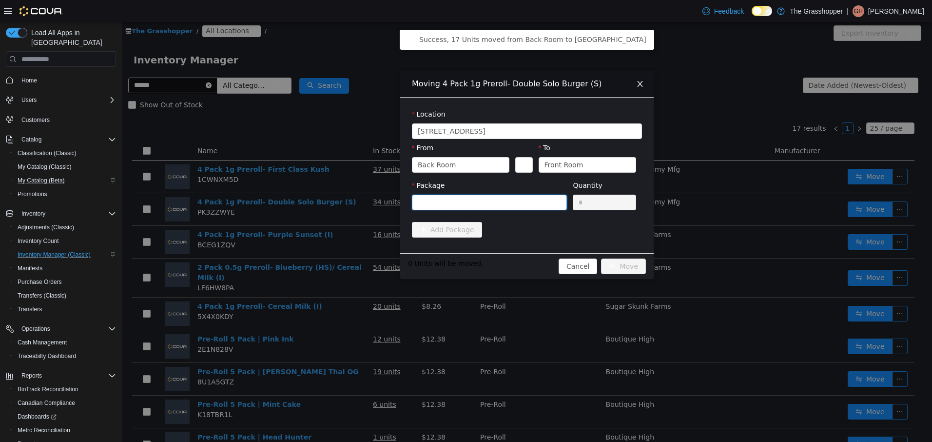
click at [515, 201] on div at bounding box center [486, 202] width 137 height 15
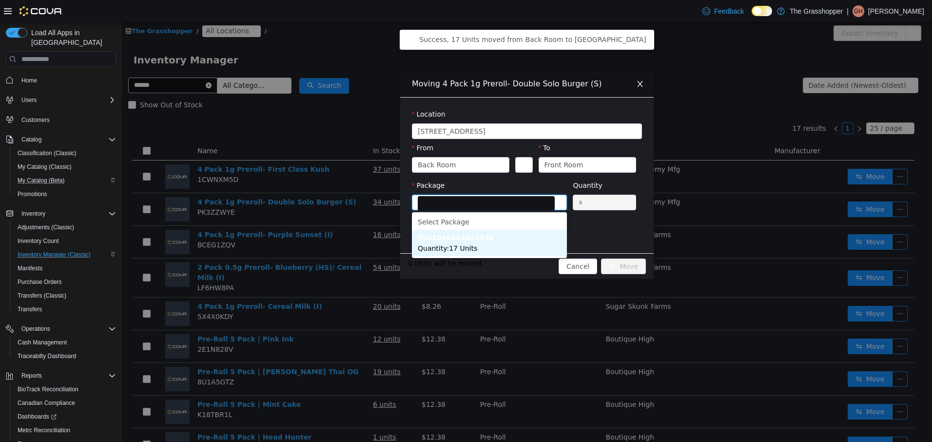
click at [494, 238] on li "5921046192883498 Quantity : 17 Units" at bounding box center [489, 243] width 155 height 26
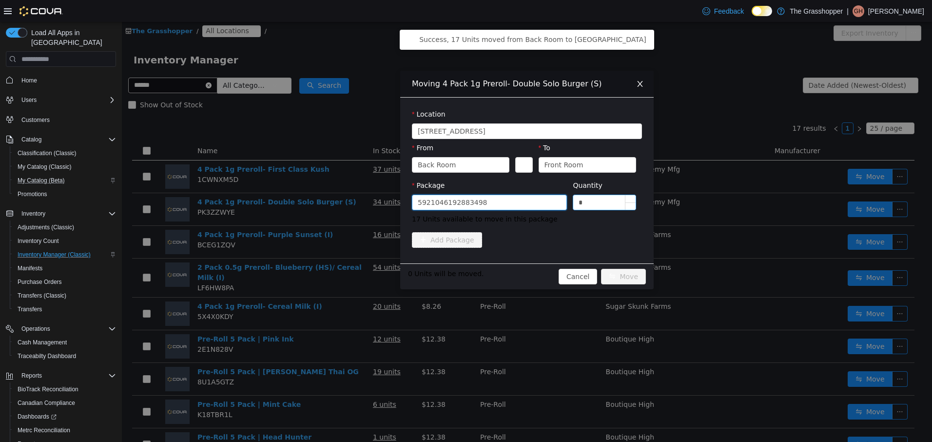
click at [596, 202] on input "*" at bounding box center [604, 202] width 62 height 15
type input "***"
click at [601, 269] on button "Move" at bounding box center [623, 277] width 45 height 16
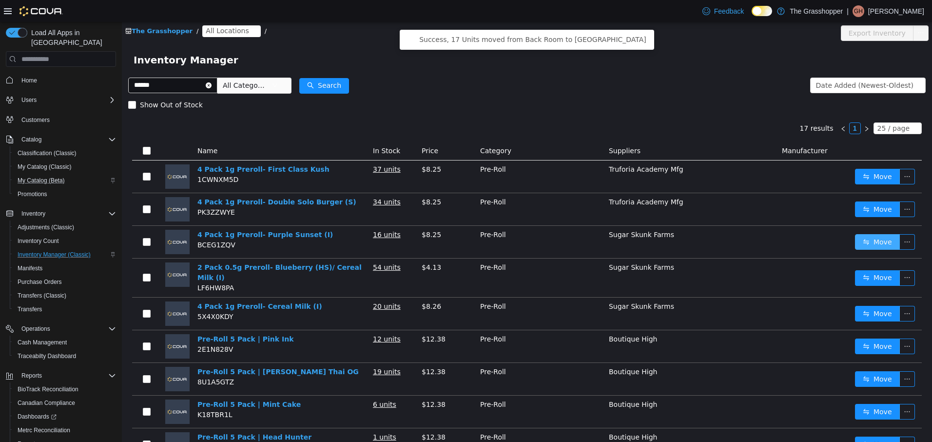
click at [866, 239] on button "Move" at bounding box center [877, 242] width 45 height 16
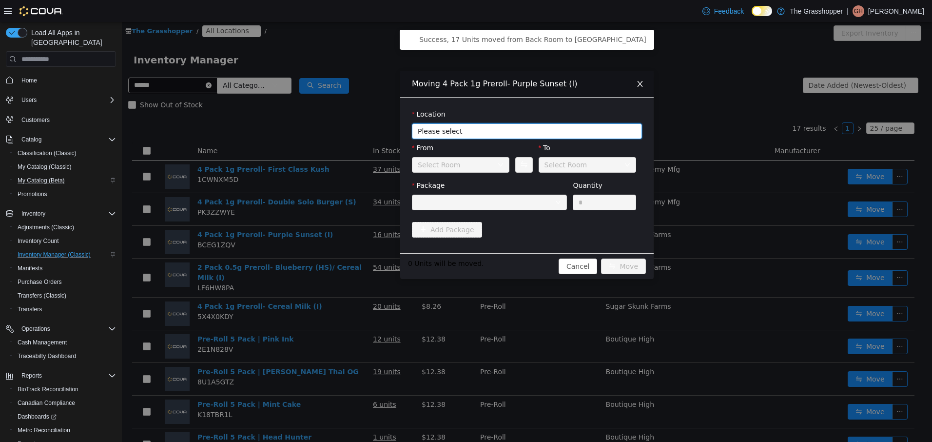
click at [461, 129] on span "Please select" at bounding box center [522, 131] width 208 height 10
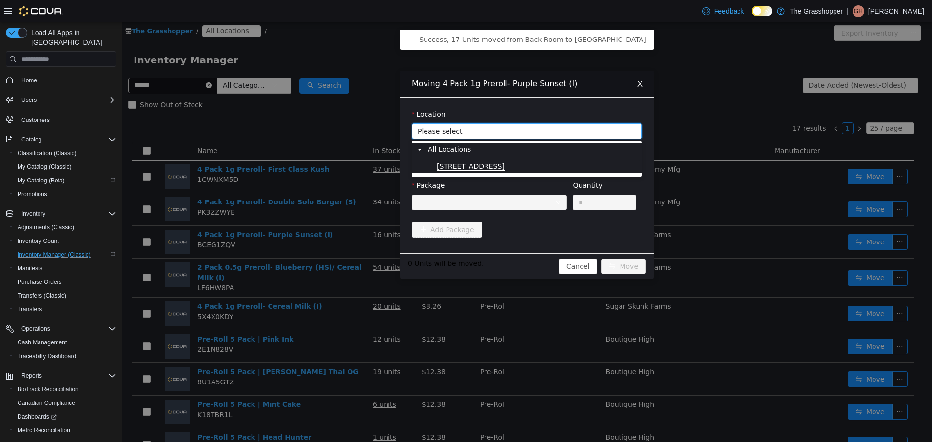
click at [467, 165] on span "[STREET_ADDRESS]" at bounding box center [471, 166] width 68 height 8
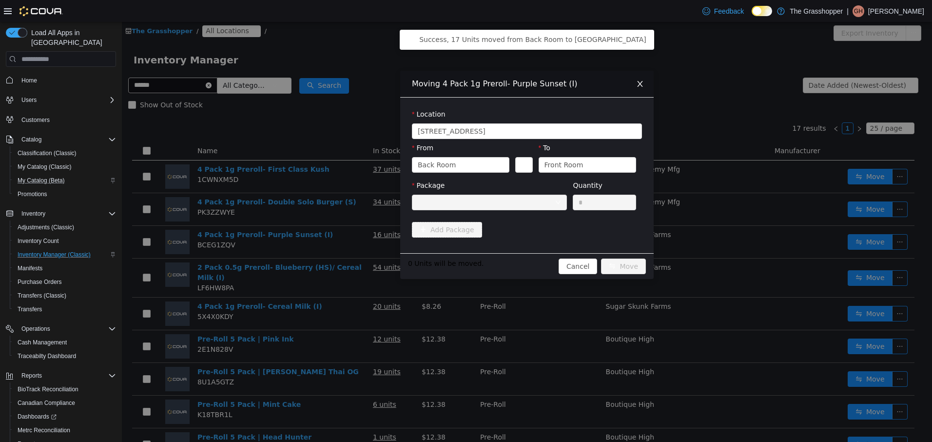
click at [515, 198] on div at bounding box center [486, 202] width 137 height 15
click at [466, 201] on div at bounding box center [486, 202] width 137 height 15
click at [476, 202] on div at bounding box center [486, 202] width 137 height 15
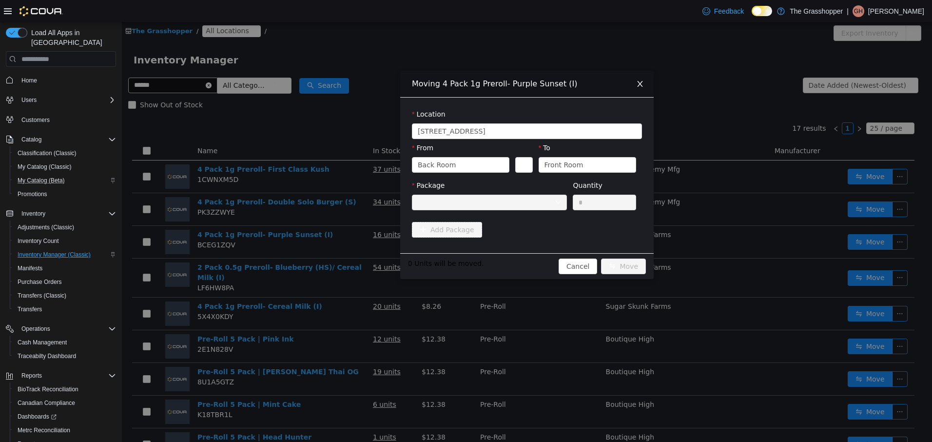
click at [352, 247] on div "Moving 4 Pack 1g Preroll- Purple Sunset (I) Location 663 West Main Street From …" at bounding box center [527, 232] width 810 height 420
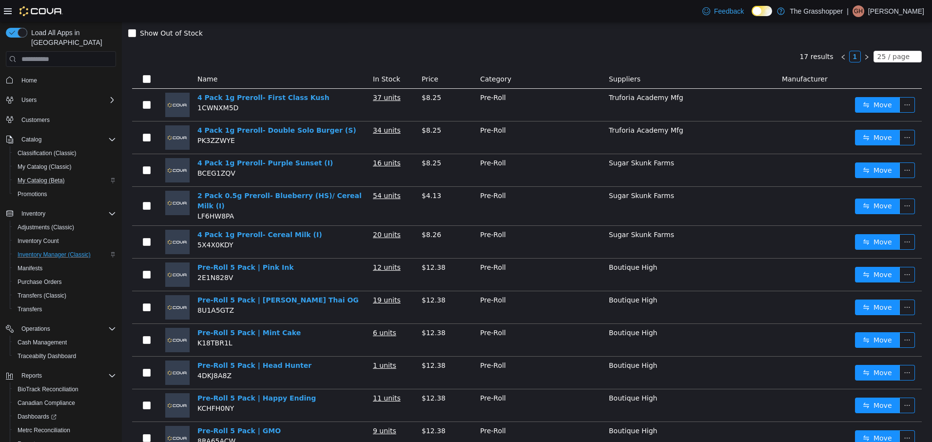
scroll to position [97, 0]
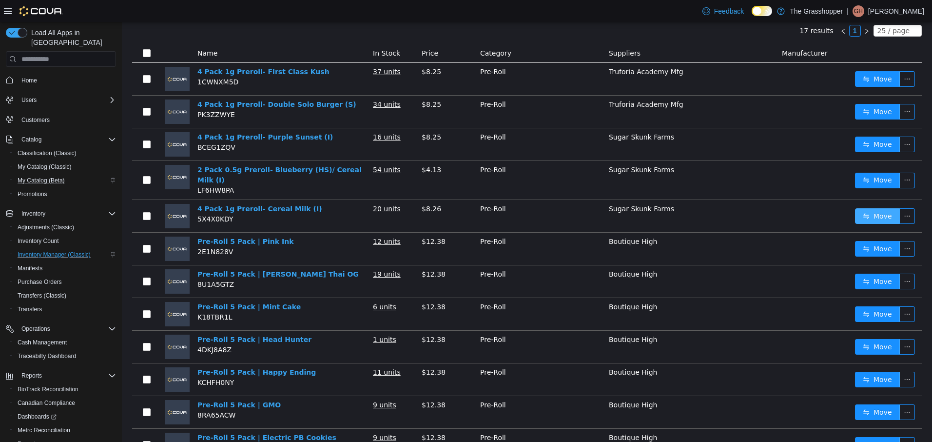
click at [866, 208] on button "Move" at bounding box center [877, 216] width 45 height 16
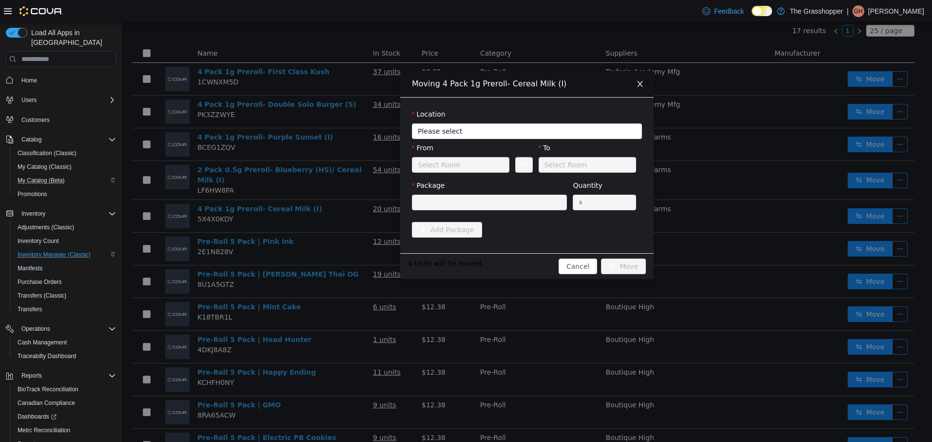
click at [467, 167] on div "Select Room" at bounding box center [457, 164] width 79 height 15
click at [479, 127] on span "Please select" at bounding box center [522, 131] width 208 height 10
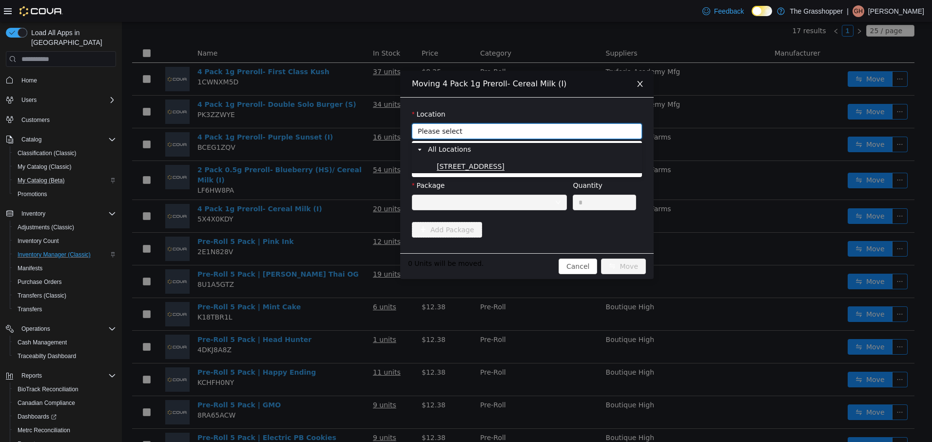
click at [472, 164] on span "[STREET_ADDRESS]" at bounding box center [471, 166] width 68 height 8
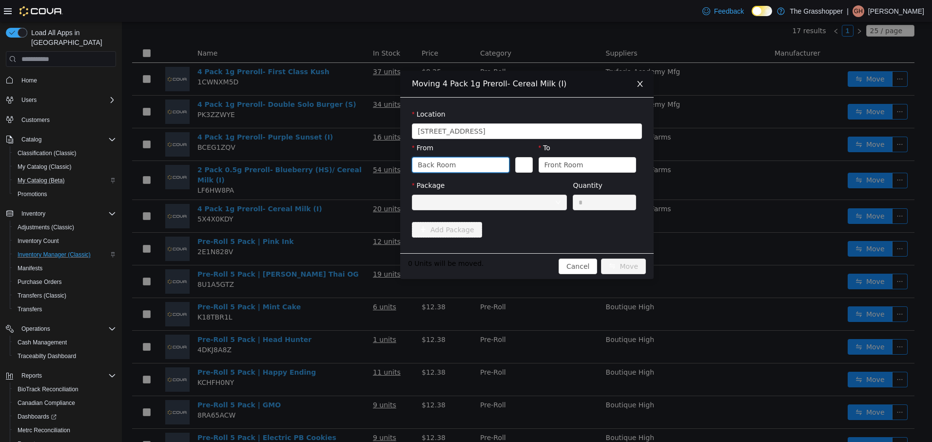
click at [475, 161] on div "Back Room" at bounding box center [457, 164] width 79 height 15
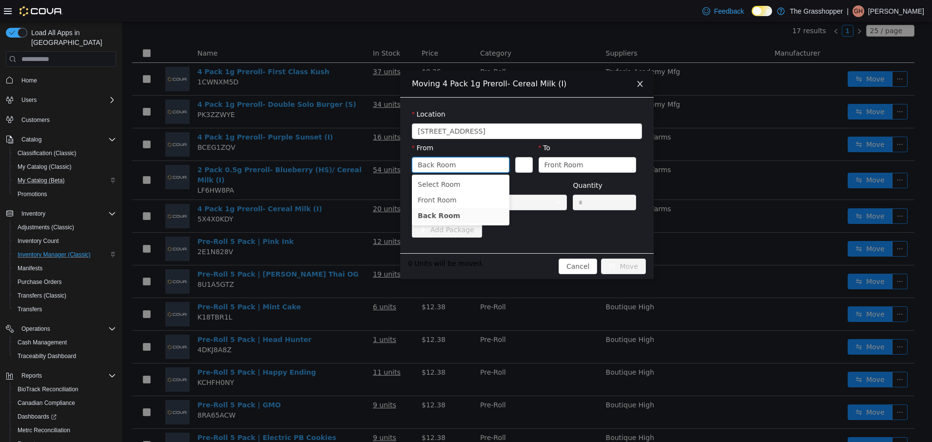
click at [560, 235] on form "Location 663 West Main Street From Back Room To Front Room Package Quantity * A…" at bounding box center [527, 175] width 230 height 132
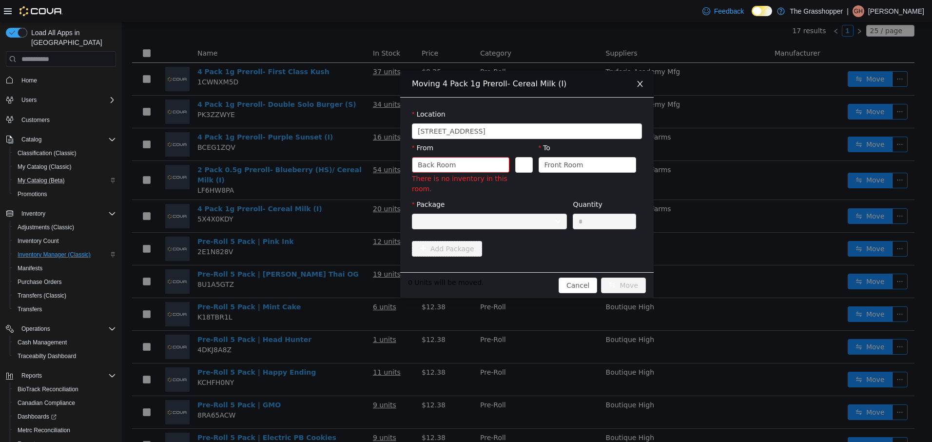
click at [523, 223] on div at bounding box center [486, 221] width 137 height 15
click at [525, 254] on div "Add Package" at bounding box center [527, 249] width 230 height 16
click at [329, 160] on div "Moving 4 Pack 1g Preroll- Cereal Milk (I) Location 663 West Main Street From Ba…" at bounding box center [527, 232] width 810 height 420
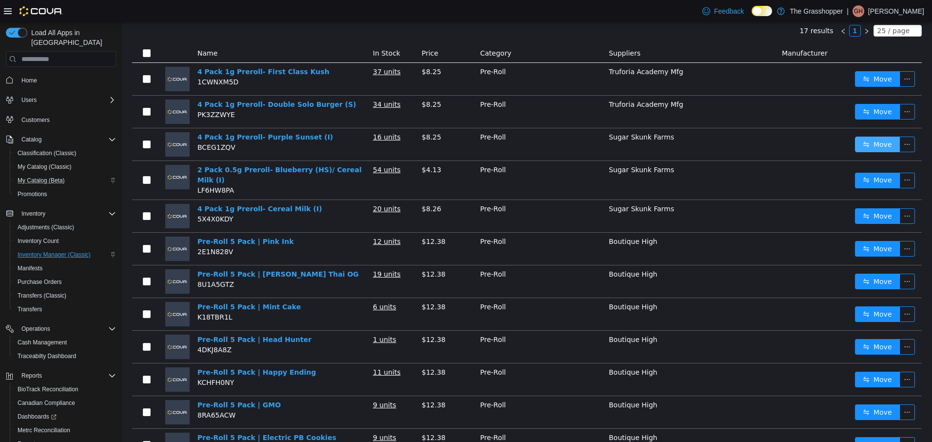
click at [860, 142] on button "Move" at bounding box center [877, 144] width 45 height 16
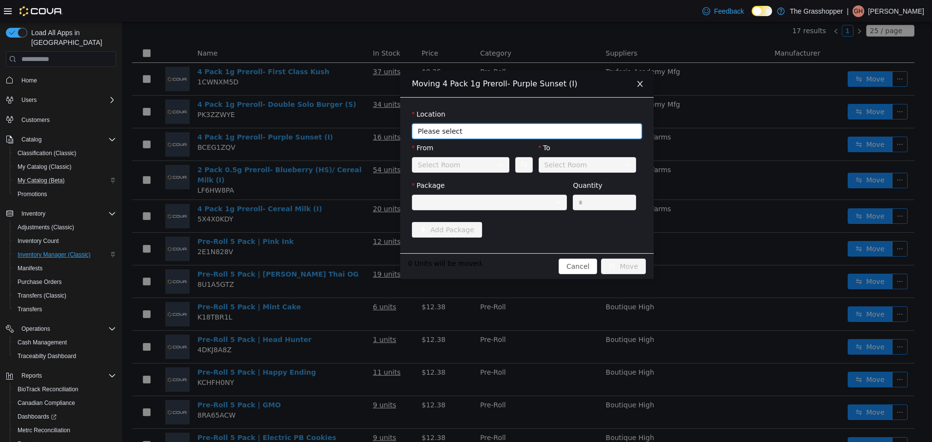
click at [445, 129] on span "Please select" at bounding box center [522, 131] width 208 height 10
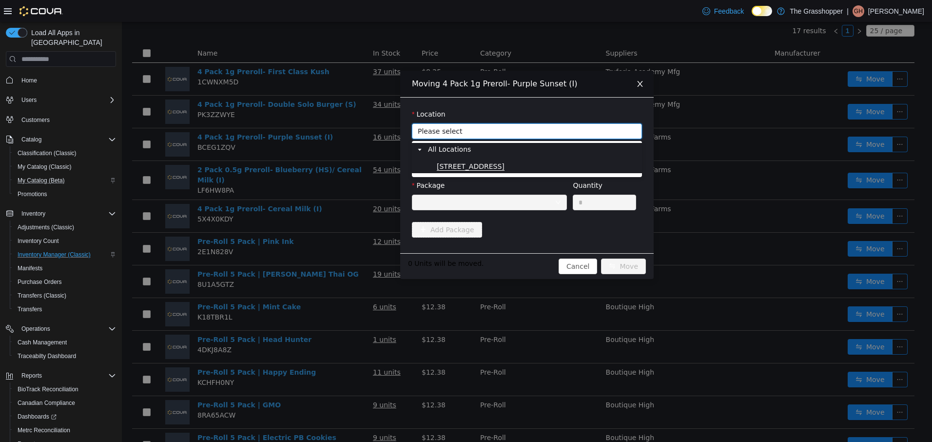
click at [455, 162] on span "[STREET_ADDRESS]" at bounding box center [471, 166] width 68 height 8
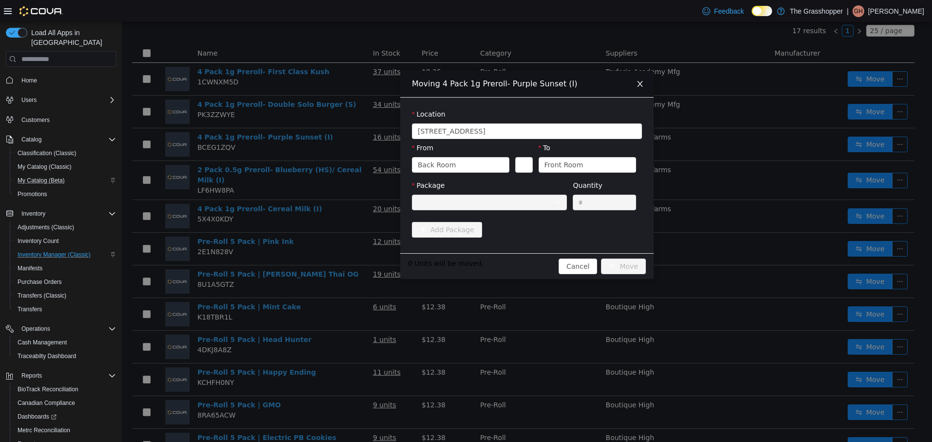
click at [501, 201] on div at bounding box center [486, 202] width 137 height 15
click at [511, 227] on div "Add Package" at bounding box center [527, 230] width 230 height 16
click at [589, 260] on div "0 Units will be moved. Cancel Move" at bounding box center [526, 266] width 253 height 26
click at [583, 263] on button "Cancel" at bounding box center [578, 266] width 39 height 16
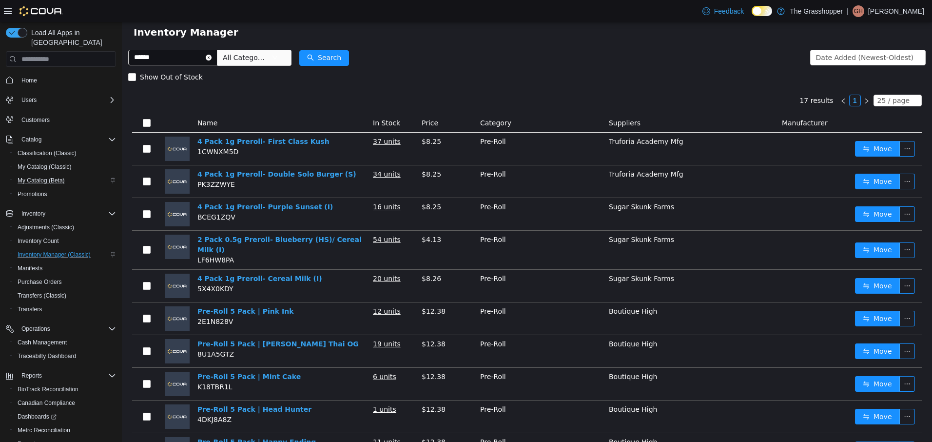
scroll to position [0, 0]
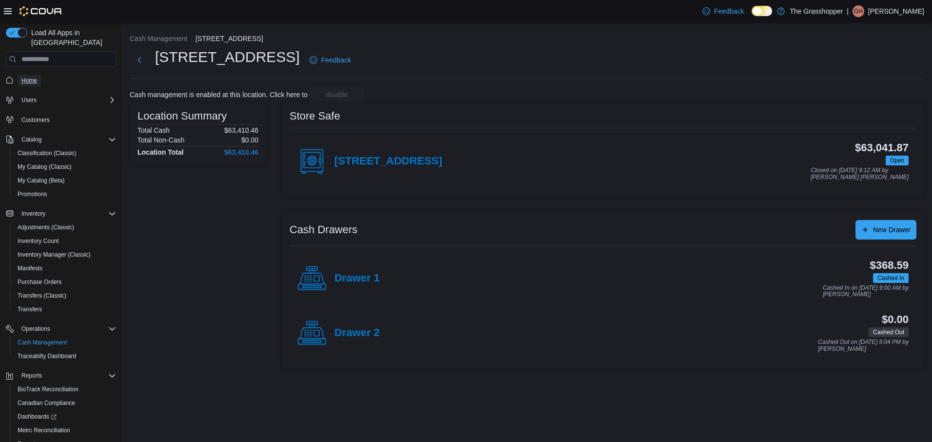
click at [29, 77] on span "Home" at bounding box center [29, 81] width 16 height 8
